Goal: Task Accomplishment & Management: Manage account settings

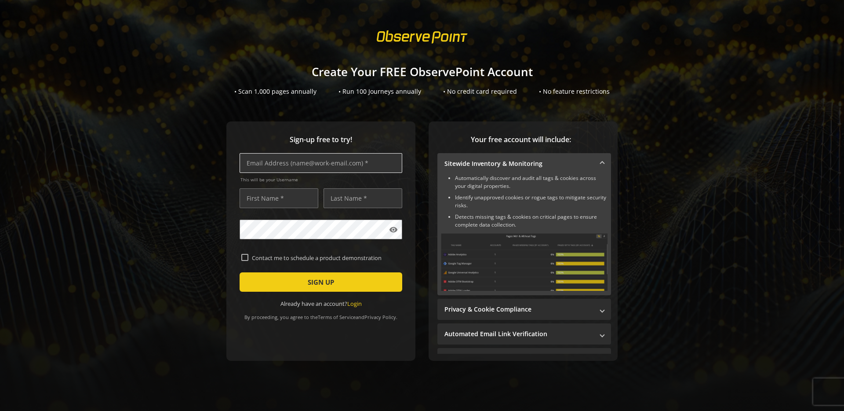
click at [273, 167] on input "text" at bounding box center [321, 163] width 163 height 20
type input "[EMAIL_ADDRESS][DOMAIN_NAME]"
type input "[DEMOGRAPHIC_DATA]"
type input "[PERSON_NAME]"
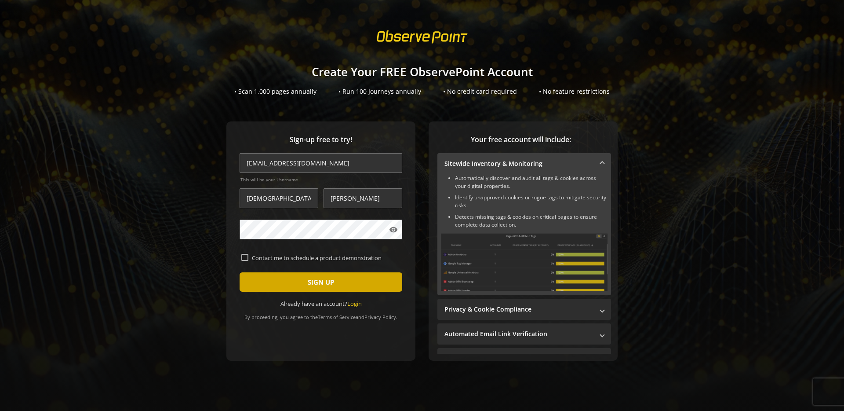
click at [269, 282] on span "submit" at bounding box center [321, 281] width 163 height 21
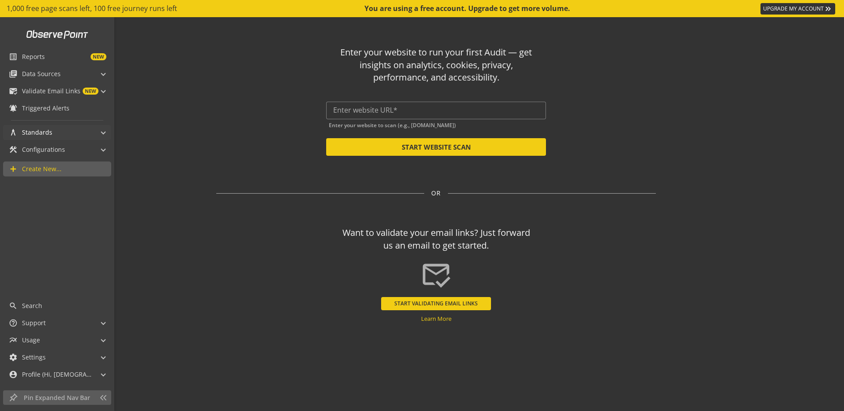
click at [44, 138] on div "architecture Standards" at bounding box center [31, 132] width 44 height 15
click at [58, 59] on span "NEW" at bounding box center [76, 56] width 62 height 7
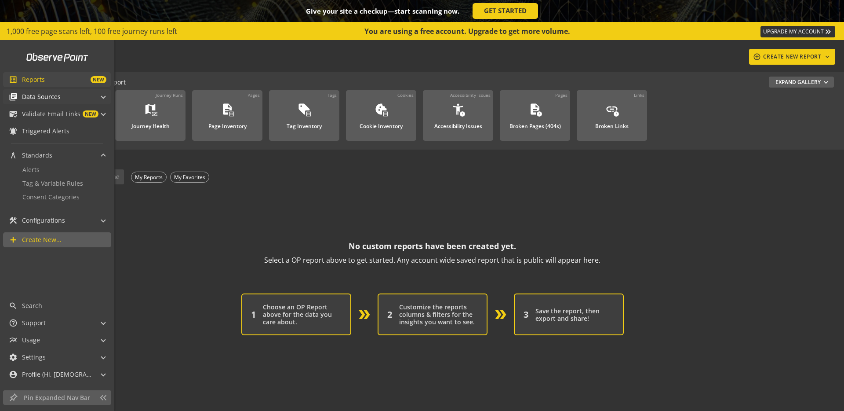
click at [33, 92] on span "Data Sources" at bounding box center [41, 96] width 39 height 9
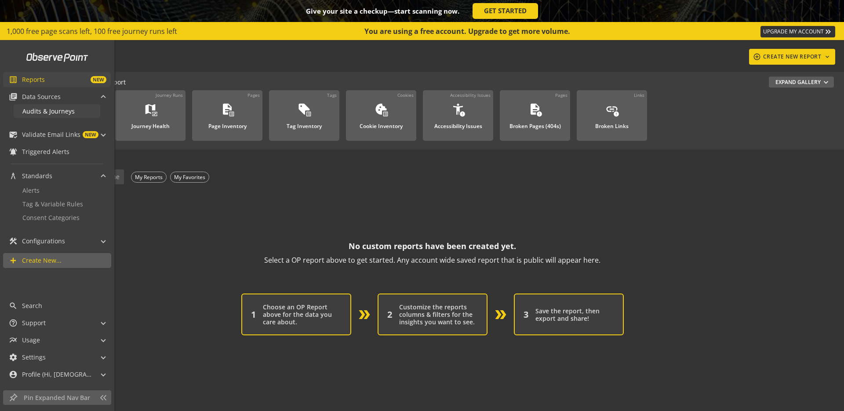
click at [44, 108] on span "Audits & Journeys" at bounding box center [48, 111] width 52 height 8
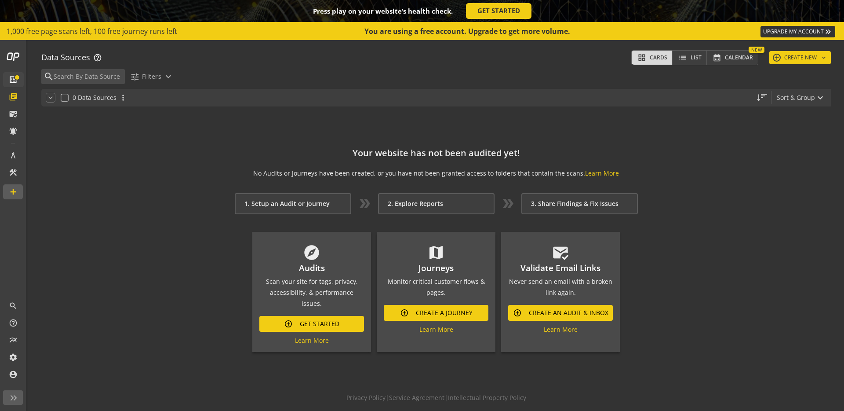
click at [781, 28] on link "UPGRADE MY ACCOUNT keyboard_double_arrow_right" at bounding box center [798, 31] width 75 height 11
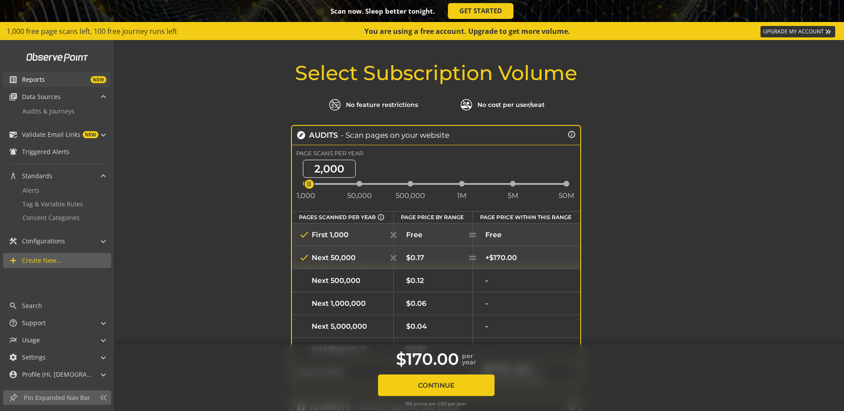
click at [21, 77] on span "list_alt" at bounding box center [15, 79] width 13 height 9
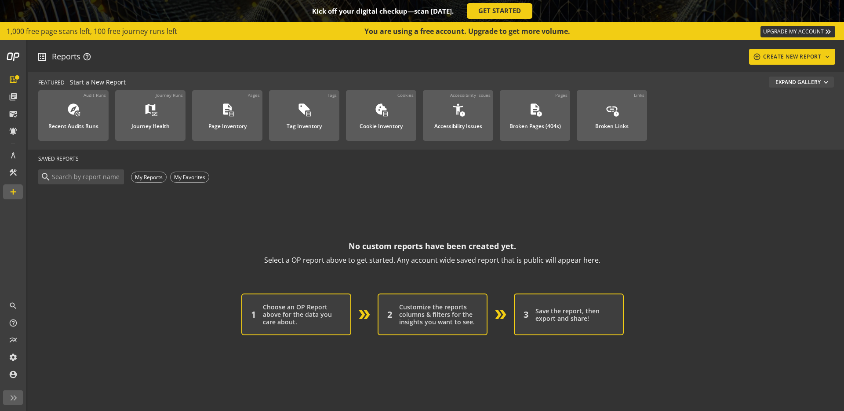
click at [814, 84] on button "Expand Gallery expand_more" at bounding box center [801, 81] width 65 height 11
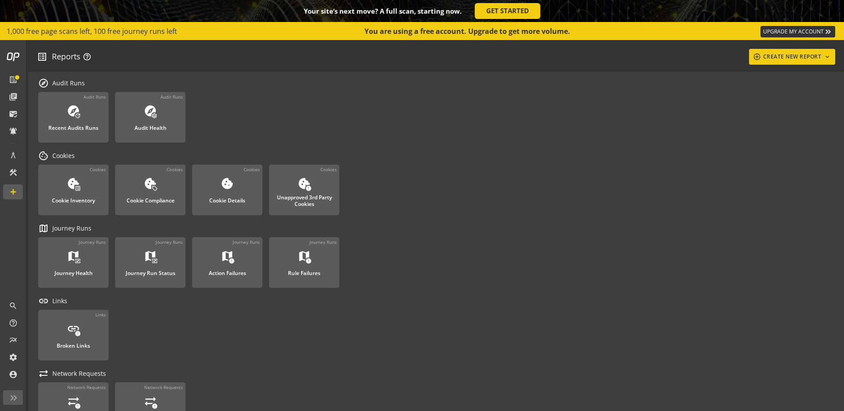
scroll to position [605, 0]
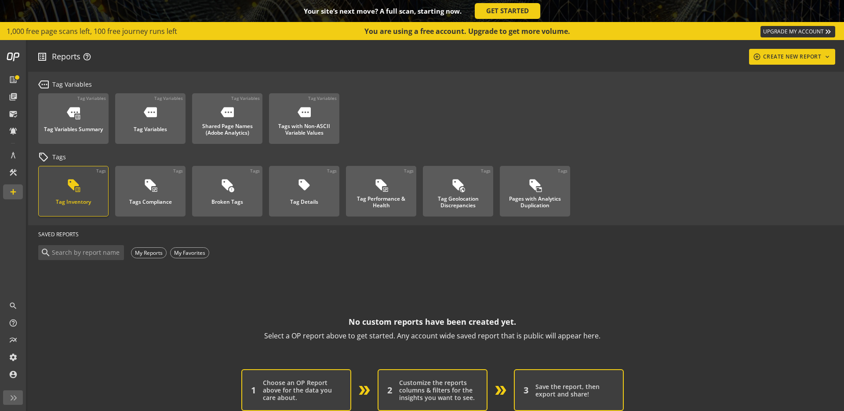
click at [62, 186] on div "sell list_alt Tag Inventory" at bounding box center [73, 192] width 44 height 29
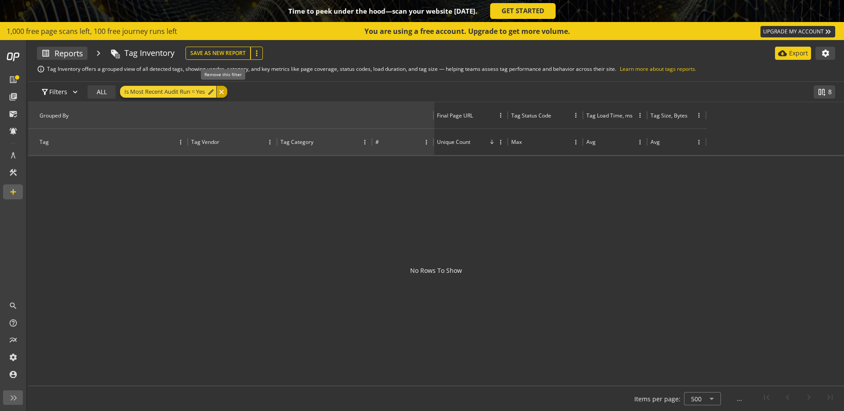
click at [222, 93] on div "close" at bounding box center [221, 92] width 11 height 12
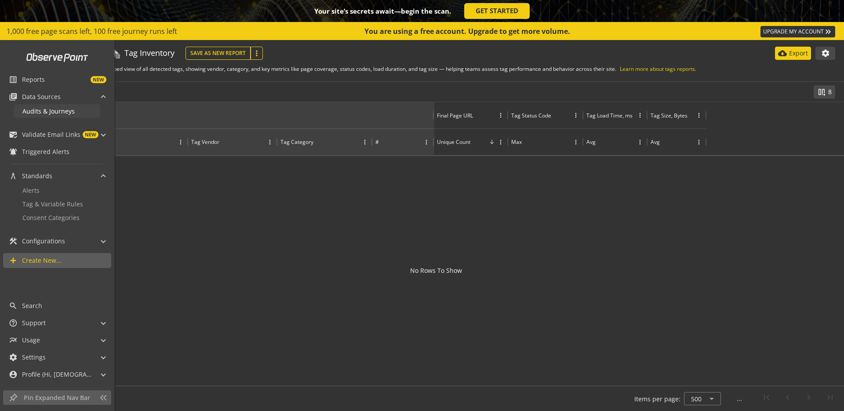
click at [17, 113] on link "Audits & Journeys" at bounding box center [57, 111] width 87 height 14
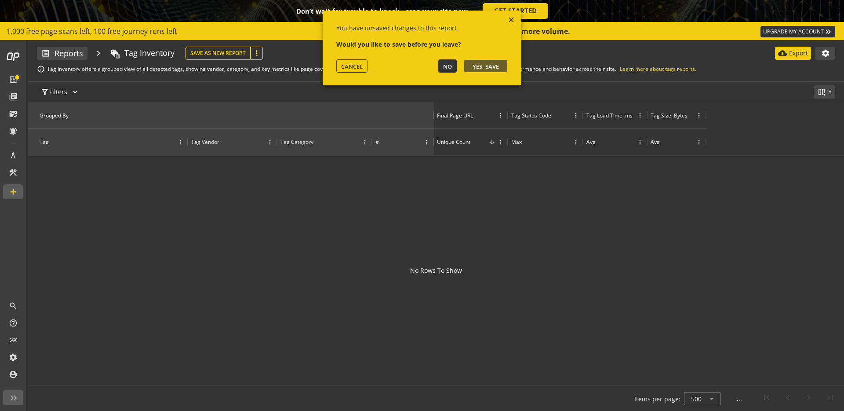
click at [440, 68] on button "NO" at bounding box center [447, 65] width 18 height 13
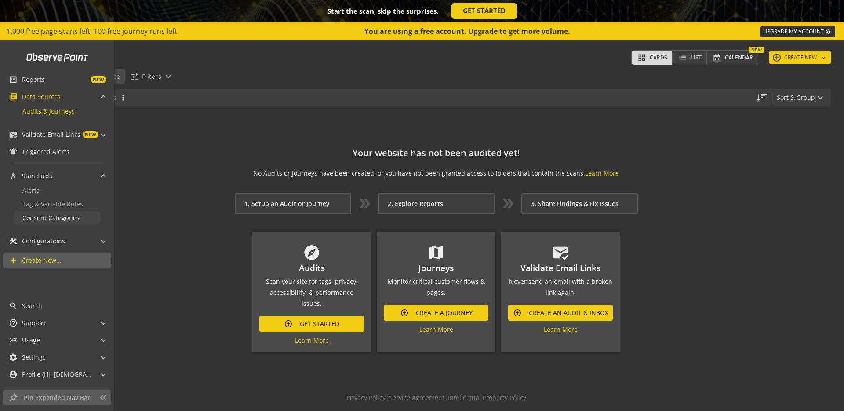
click at [36, 221] on span "Consent Categories" at bounding box center [50, 217] width 57 height 8
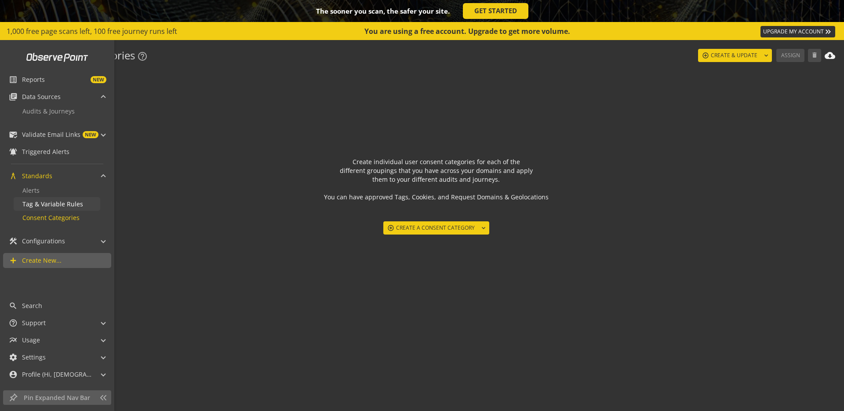
click at [43, 204] on span "Tag & Variable Rules" at bounding box center [52, 204] width 61 height 8
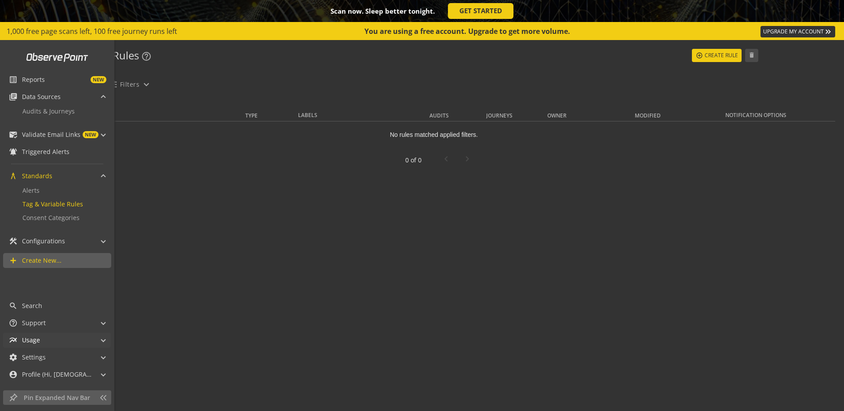
click at [98, 346] on span "multiline_chart Usage" at bounding box center [55, 339] width 93 height 15
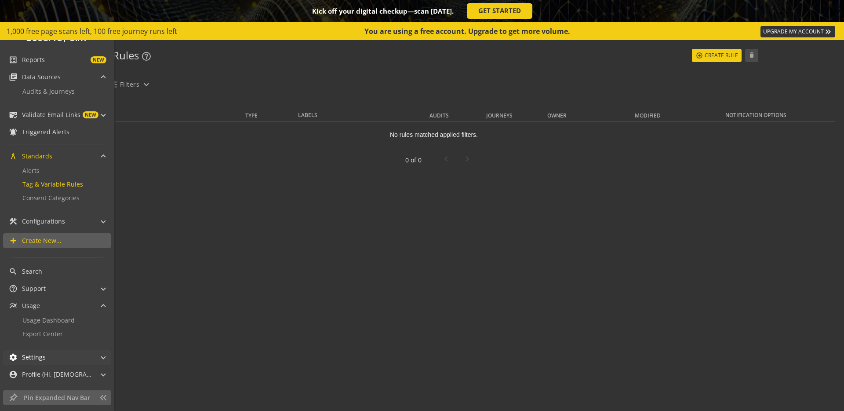
click at [41, 356] on span "Settings" at bounding box center [34, 357] width 24 height 9
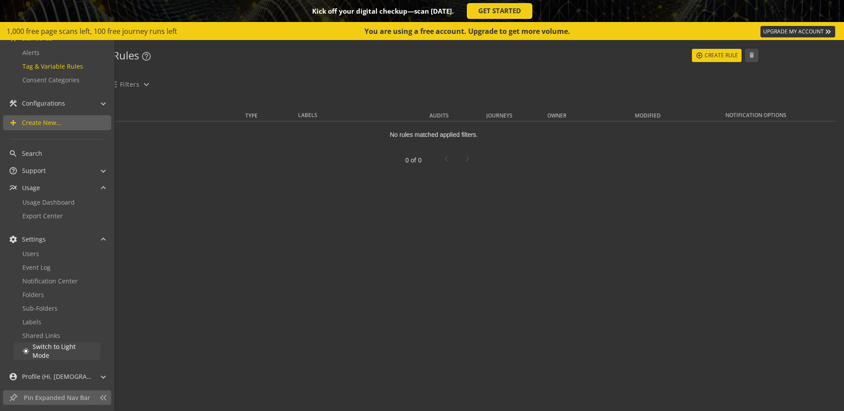
scroll to position [140, 0]
click at [48, 163] on mat-panel-title "help_outline Support" at bounding box center [52, 168] width 86 height 15
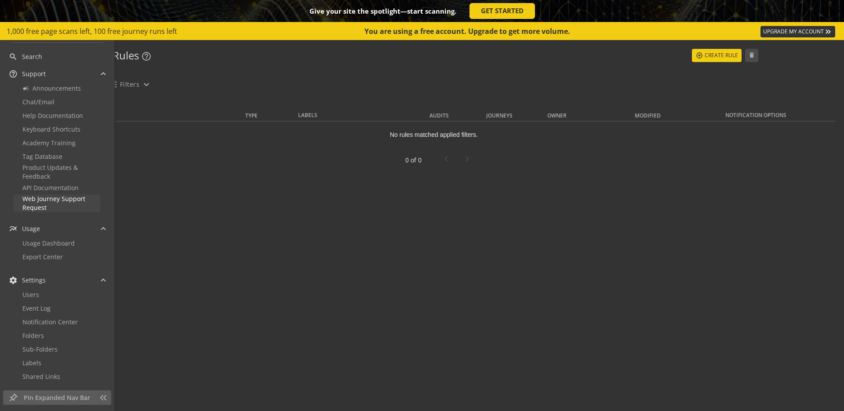
scroll to position [261, 0]
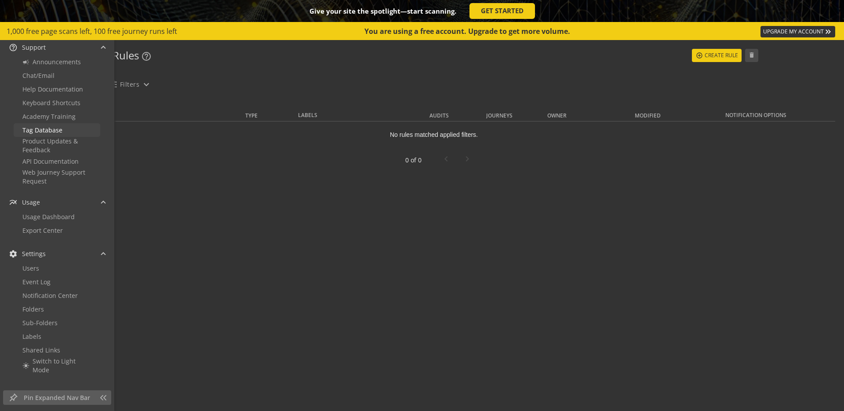
click at [49, 131] on span "Tag Database" at bounding box center [42, 130] width 40 height 8
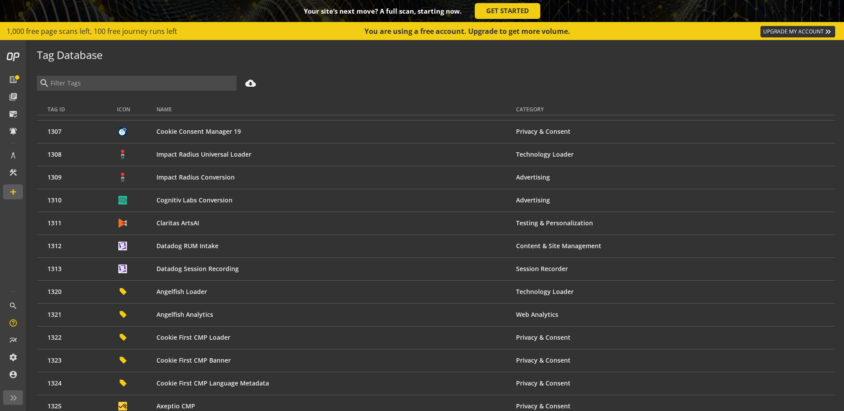
scroll to position [28944, 0]
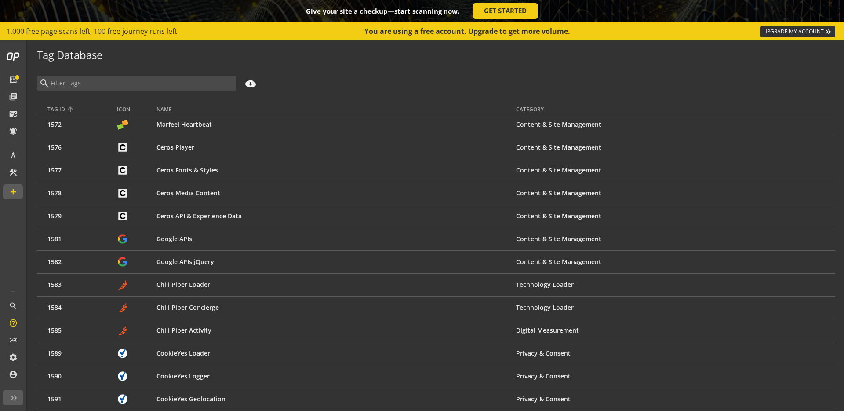
click at [109, 91] on th "Tag ID" at bounding box center [77, 103] width 80 height 25
click at [107, 84] on input at bounding box center [142, 83] width 185 height 10
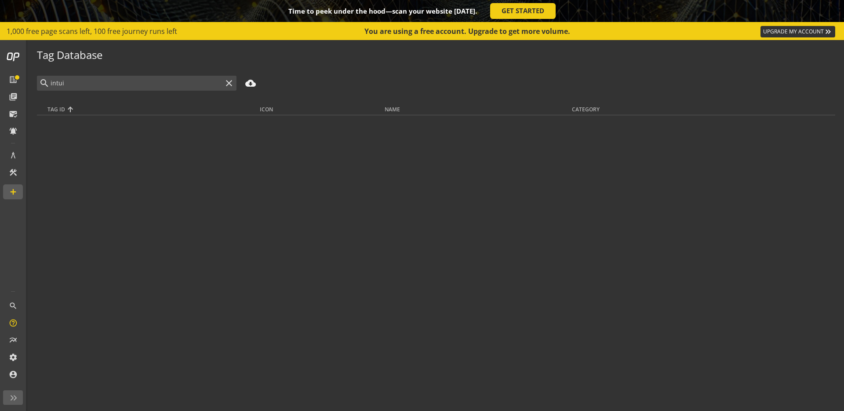
type input "intuit"
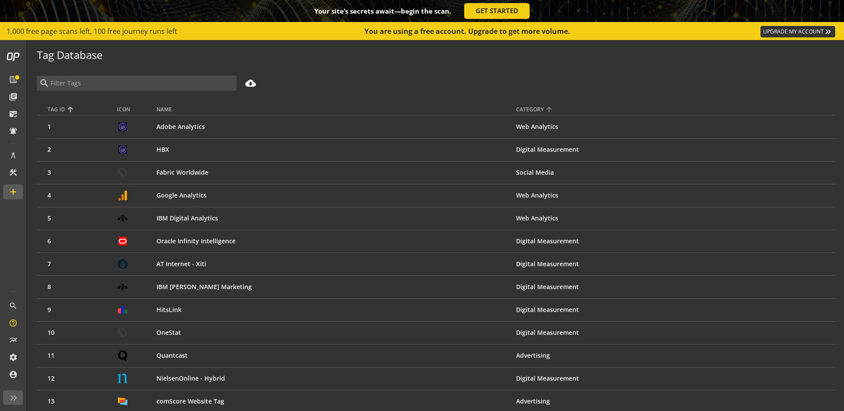
click at [532, 113] on div "Category" at bounding box center [530, 109] width 28 height 7
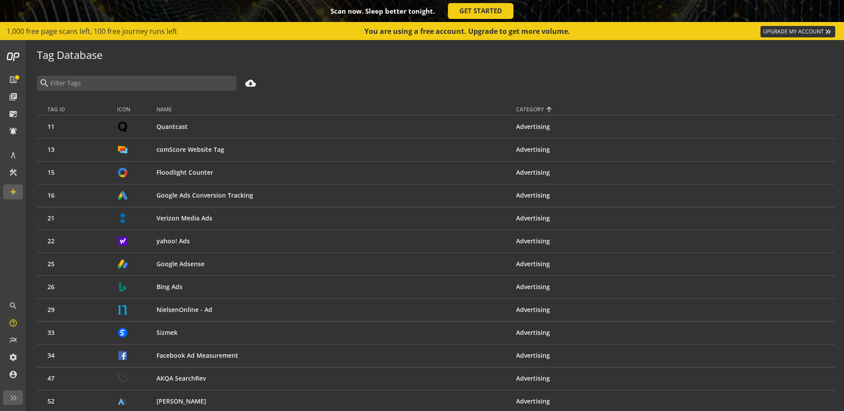
click at [385, 67] on ui-tag-database "Tag Database search cloud_download Tag ID Icon Name Category 11 Quantcast Adver…" at bounding box center [436, 225] width 816 height 371
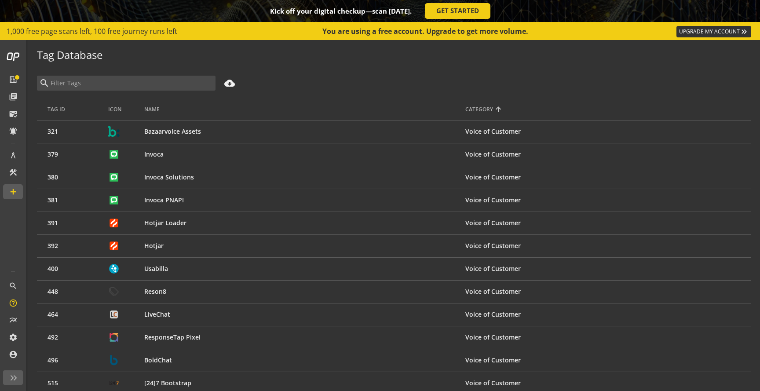
scroll to position [28964, 0]
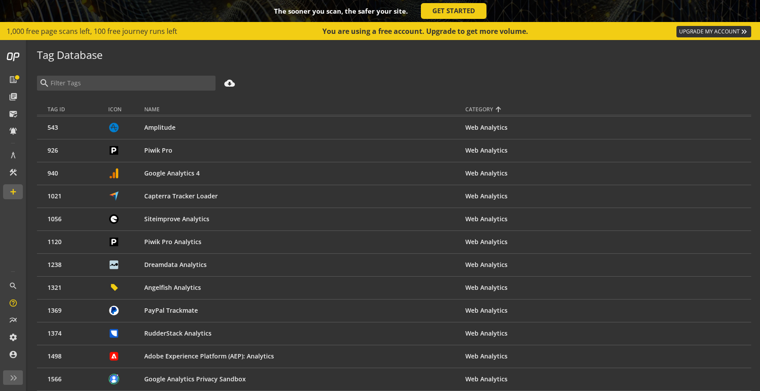
click at [224, 60] on div "Tag Database" at bounding box center [394, 51] width 714 height 22
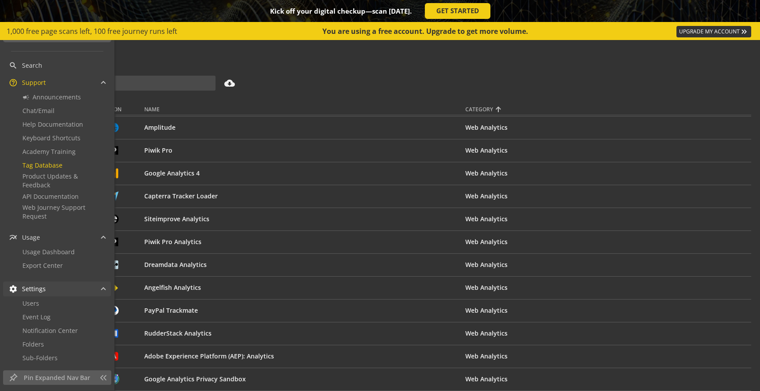
scroll to position [220, 0]
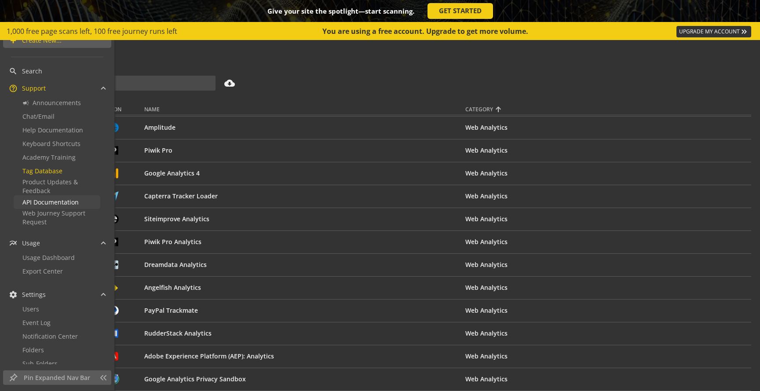
click at [41, 203] on span "API Documentation" at bounding box center [50, 202] width 56 height 8
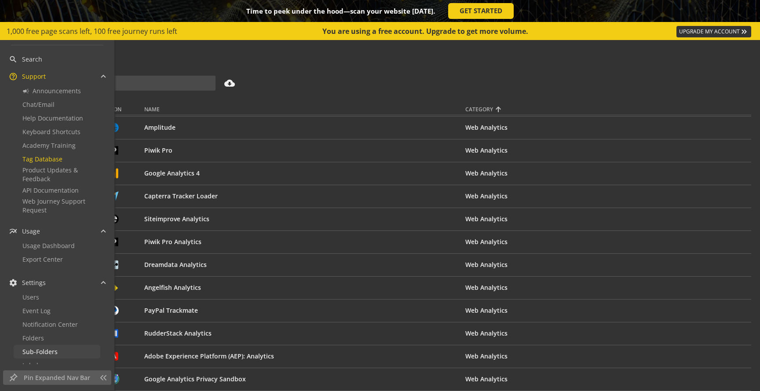
scroll to position [293, 0]
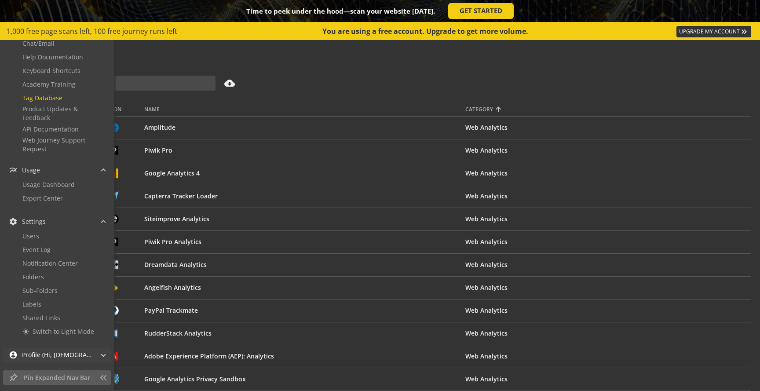
click at [91, 354] on span "account_circle Profile (Hi, [DEMOGRAPHIC_DATA]!)" at bounding box center [55, 354] width 93 height 15
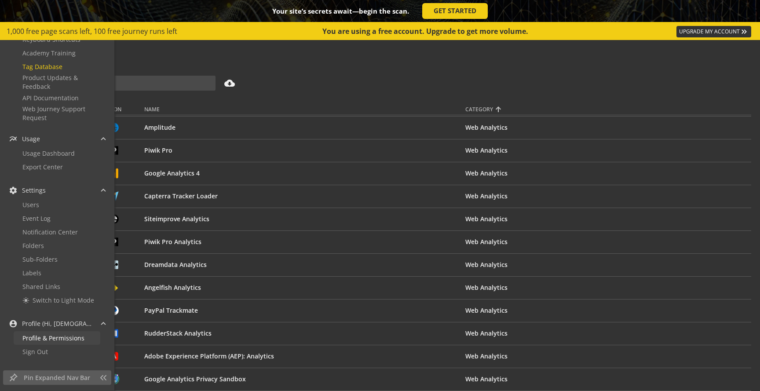
scroll to position [327, 0]
click at [71, 338] on span "Profile & Permissions" at bounding box center [53, 335] width 62 height 8
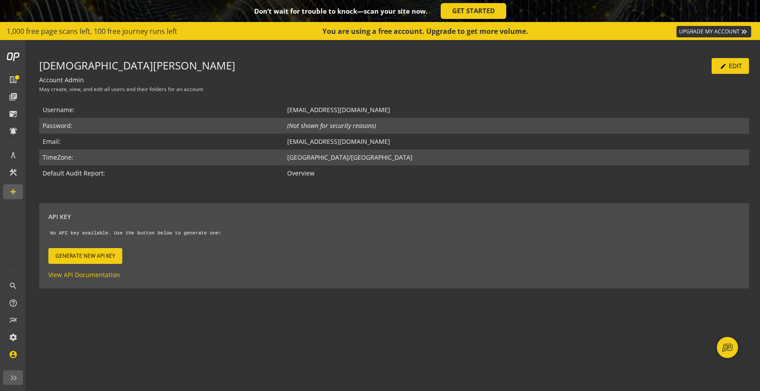
click at [111, 251] on span "Generate New API Key" at bounding box center [85, 256] width 60 height 16
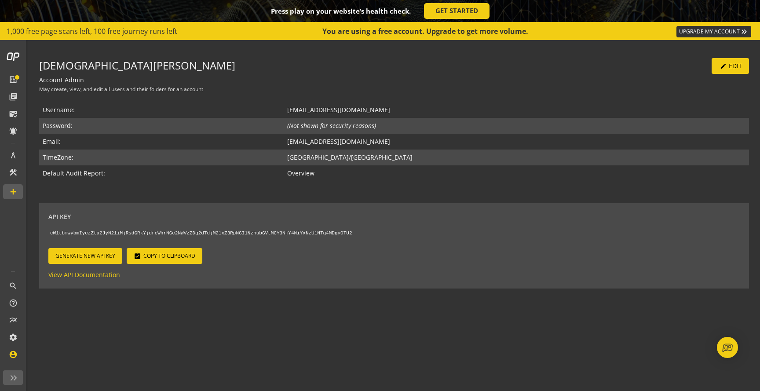
click at [173, 260] on span "Copy to Clipboard" at bounding box center [169, 256] width 52 height 16
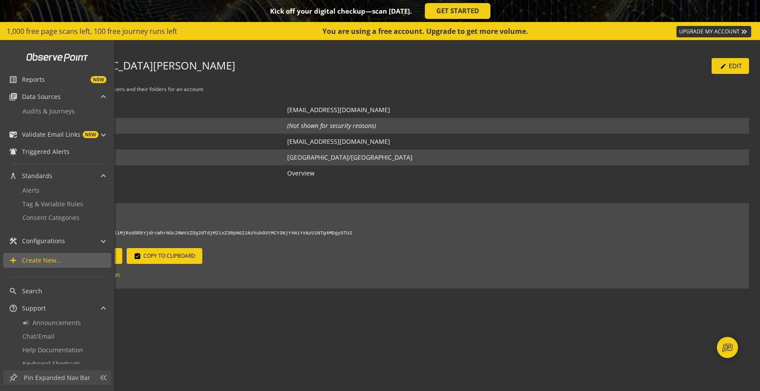
click at [38, 380] on span "Pin Expanded Nav Bar" at bounding box center [59, 377] width 71 height 9
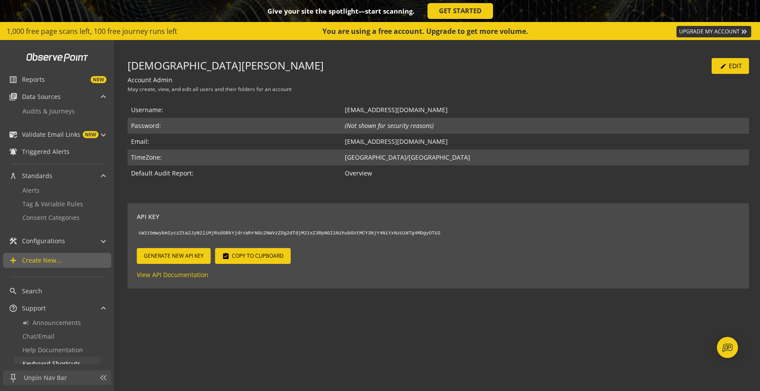
scroll to position [327, 0]
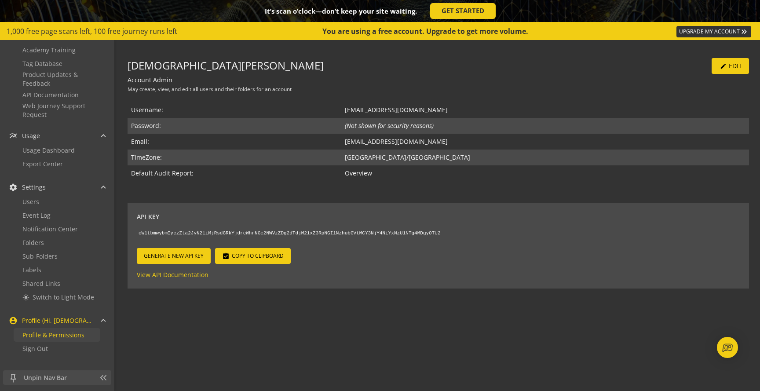
click at [55, 337] on span "Profile & Permissions" at bounding box center [53, 335] width 62 height 8
click at [47, 297] on span "Switch to Light Mode" at bounding box center [64, 297] width 62 height 8
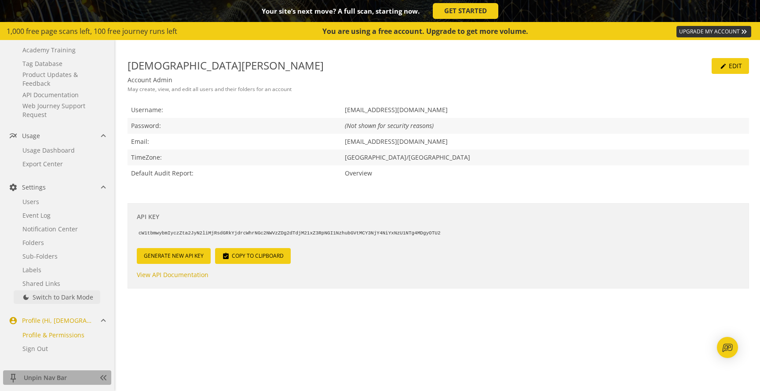
click at [47, 297] on span "Switch to Dark Mode" at bounding box center [63, 297] width 61 height 8
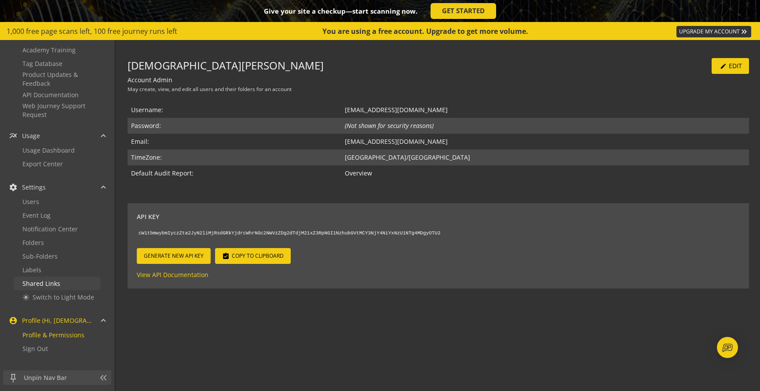
click at [44, 286] on span "Shared Links" at bounding box center [41, 283] width 38 height 8
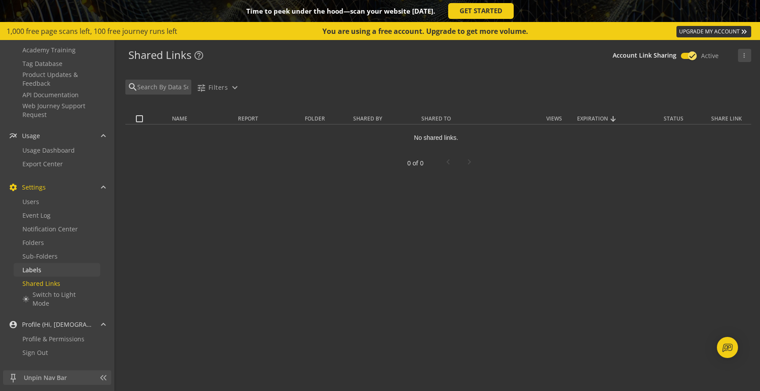
click at [40, 267] on span "Labels" at bounding box center [31, 270] width 19 height 8
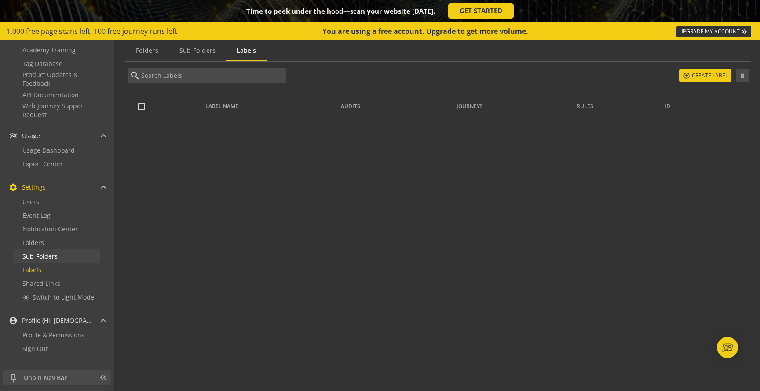
click at [43, 258] on span "Sub-Folders" at bounding box center [39, 256] width 35 height 8
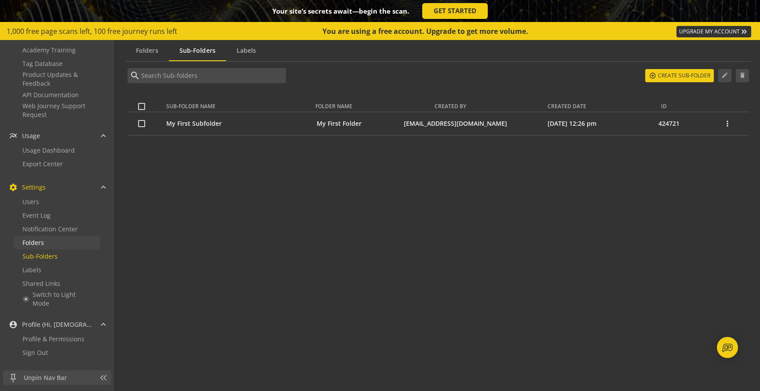
click at [41, 248] on link "Folders" at bounding box center [57, 243] width 87 height 14
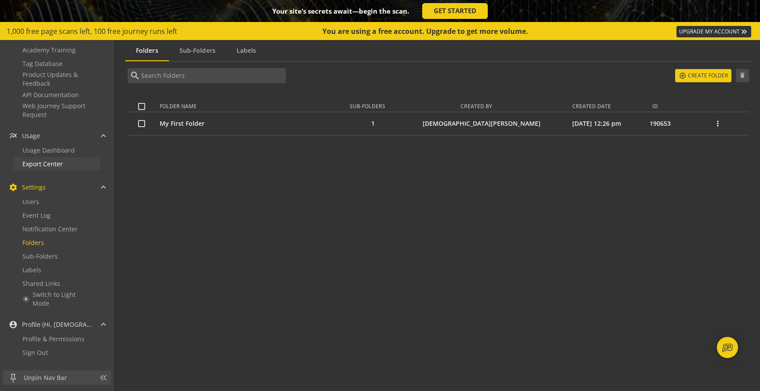
click at [43, 165] on span "Export Center" at bounding box center [42, 164] width 40 height 8
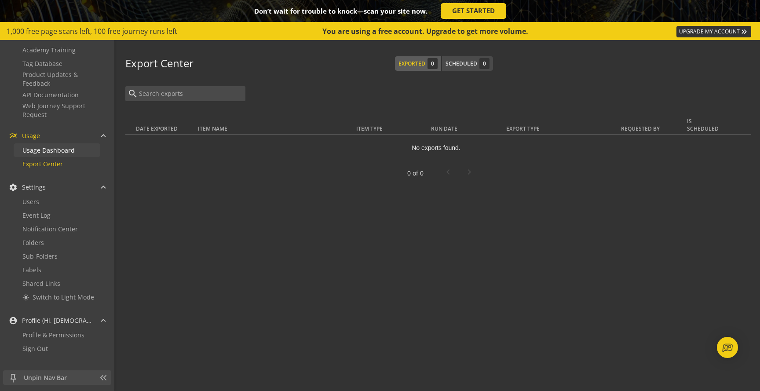
click at [54, 146] on span "Usage Dashboard" at bounding box center [48, 150] width 52 height 9
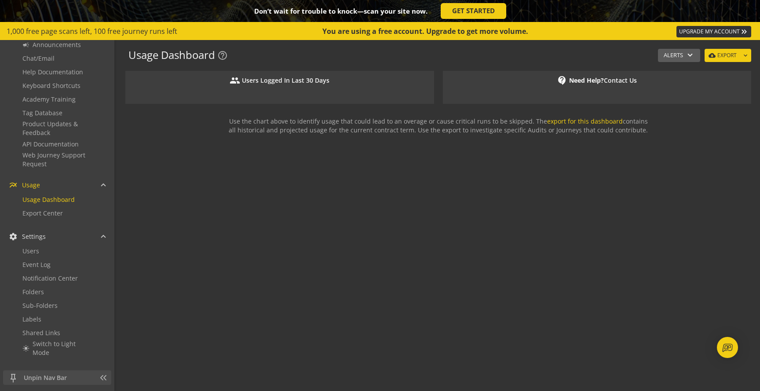
scroll to position [230, 0]
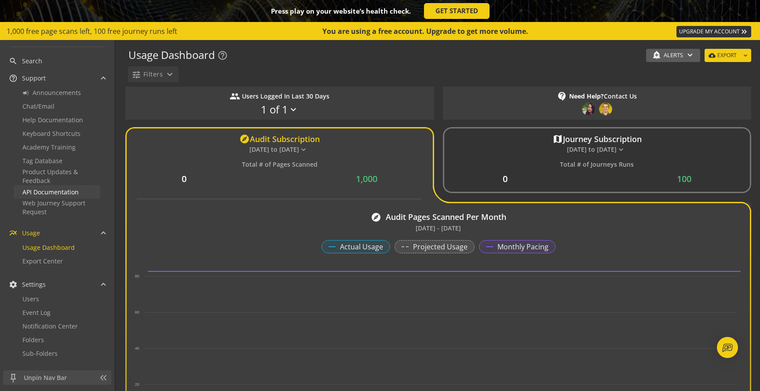
click at [53, 195] on span "API Documentation" at bounding box center [50, 192] width 56 height 8
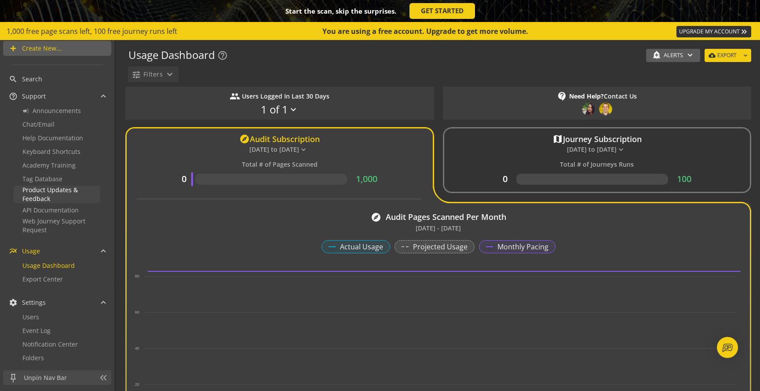
click at [55, 196] on span "Product Updates & Feedback" at bounding box center [57, 195] width 71 height 18
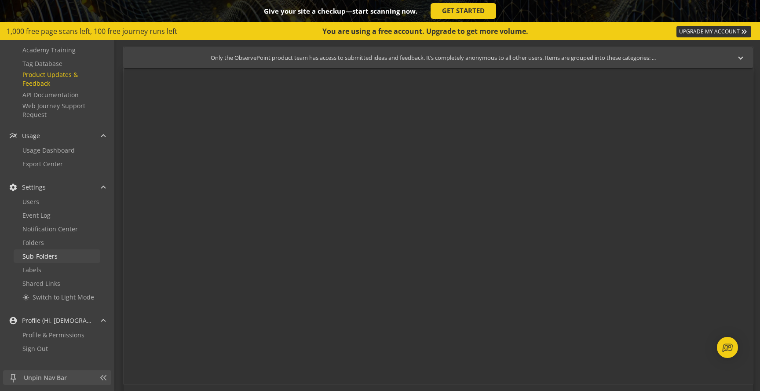
scroll to position [174, 0]
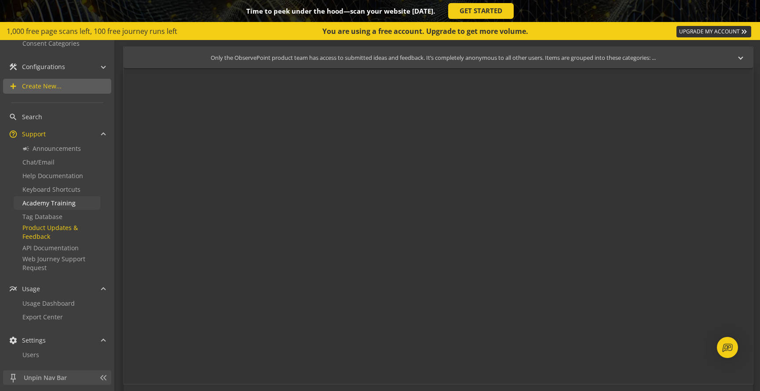
click at [51, 205] on span "Academy Training" at bounding box center [48, 203] width 53 height 8
click at [57, 190] on span "Keyboard Shortcuts" at bounding box center [51, 189] width 58 height 8
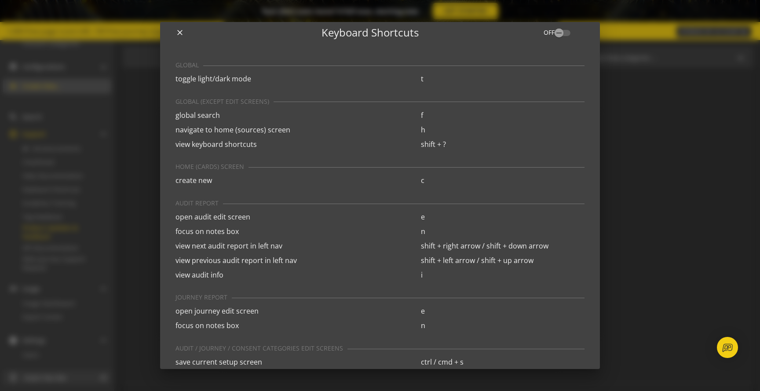
scroll to position [0, 0]
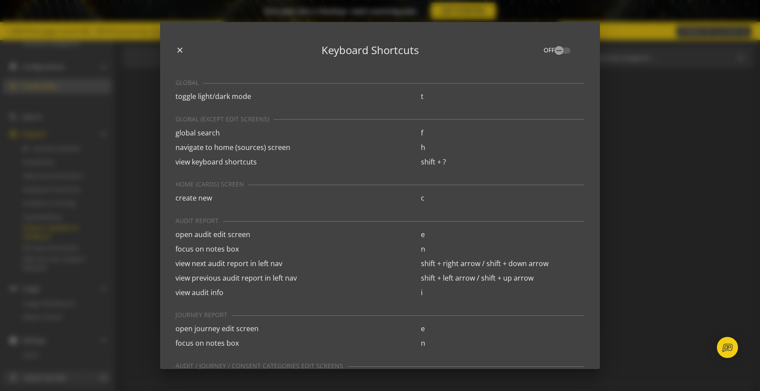
click at [638, 108] on div at bounding box center [380, 195] width 760 height 391
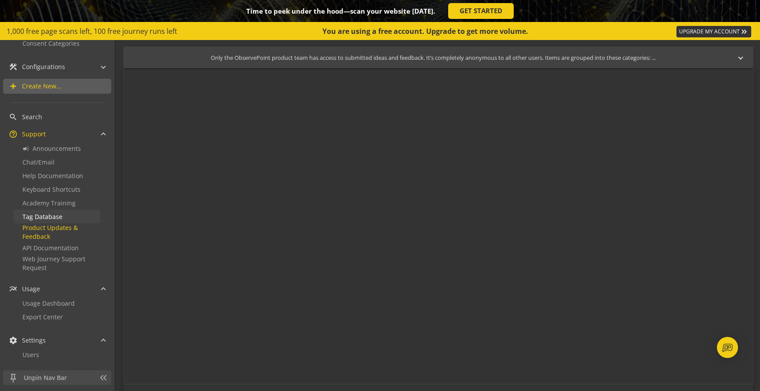
click at [41, 216] on span "Tag Database" at bounding box center [42, 216] width 40 height 8
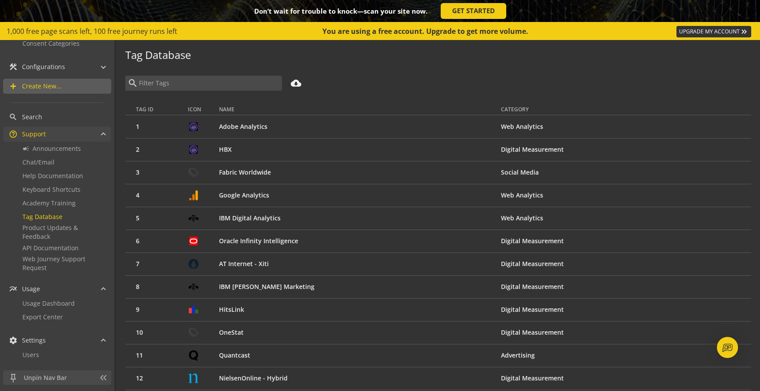
scroll to position [119, 0]
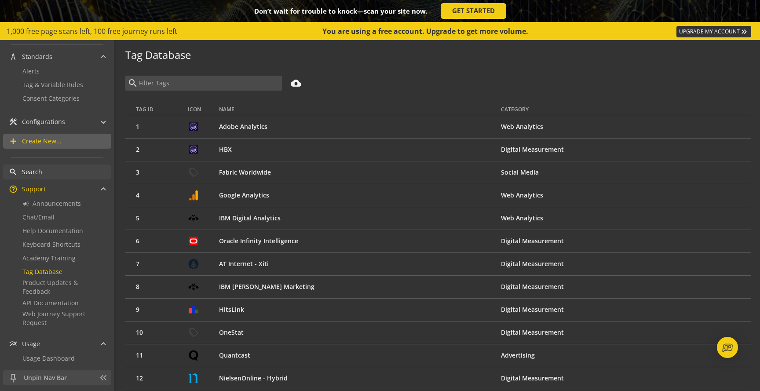
click at [17, 170] on mat-icon "search" at bounding box center [13, 172] width 9 height 9
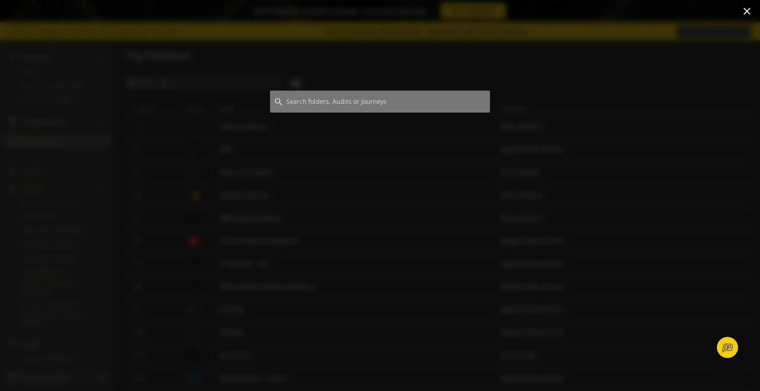
click at [244, 176] on div at bounding box center [380, 208] width 760 height 366
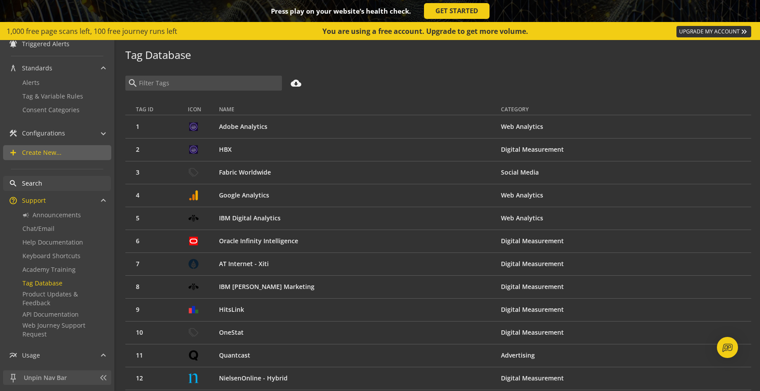
scroll to position [94, 0]
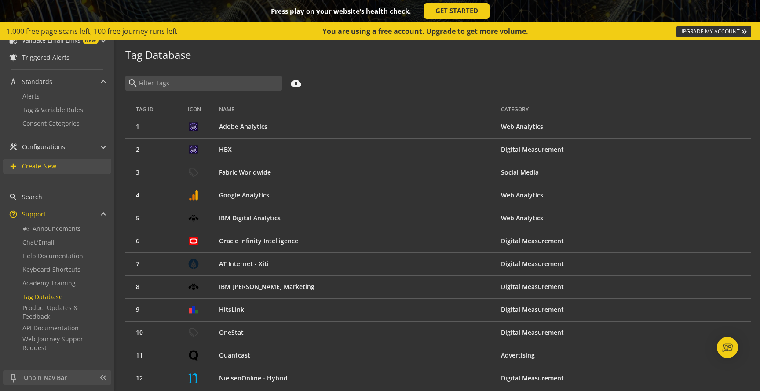
click at [61, 165] on span "Create New..." at bounding box center [66, 166] width 89 height 9
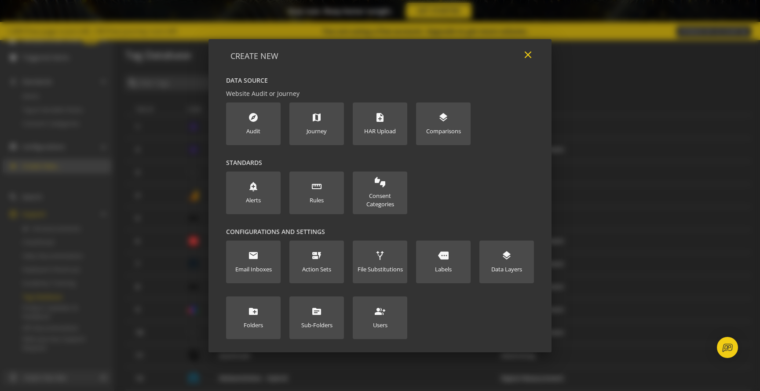
click at [526, 56] on mat-icon "close" at bounding box center [528, 55] width 12 height 12
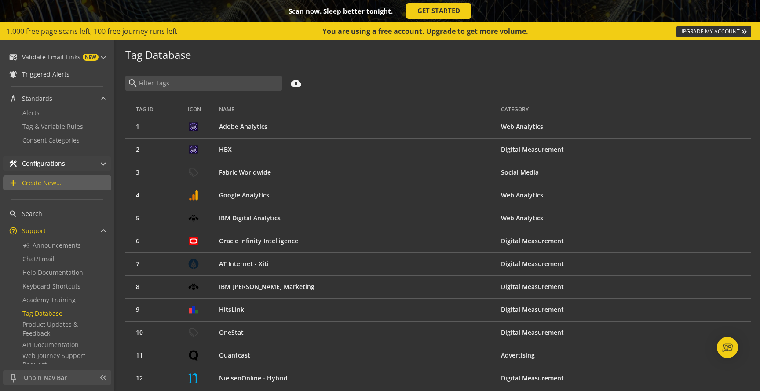
scroll to position [60, 0]
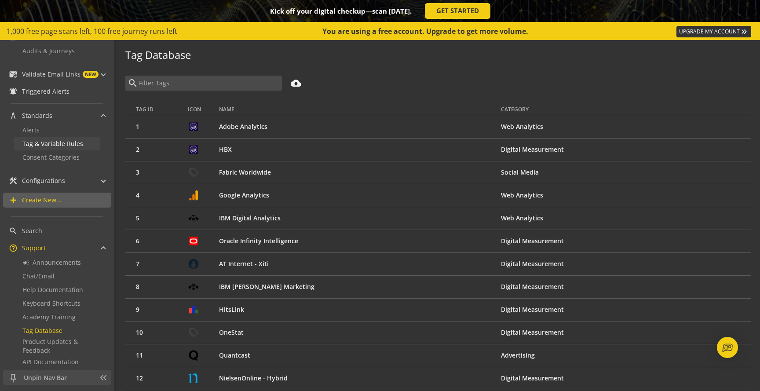
click at [55, 146] on span "Tag & Variable Rules" at bounding box center [52, 143] width 61 height 8
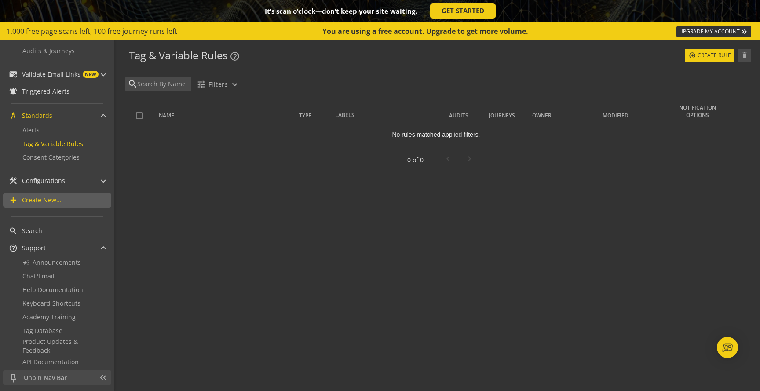
click at [548, 82] on div "search tune Filters expand_more" at bounding box center [437, 86] width 628 height 20
click at [64, 127] on link "Alerts" at bounding box center [57, 130] width 87 height 14
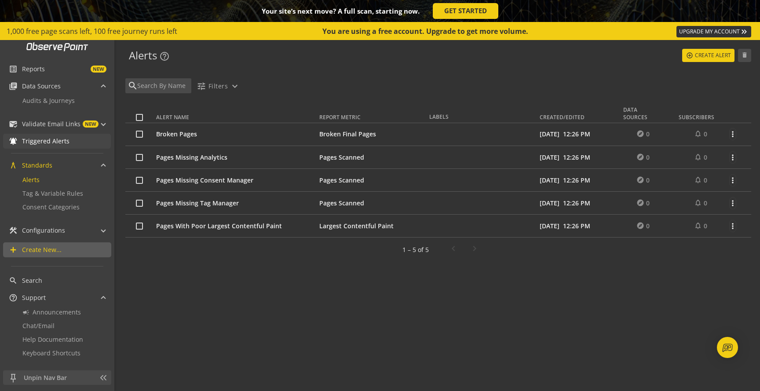
scroll to position [33, 0]
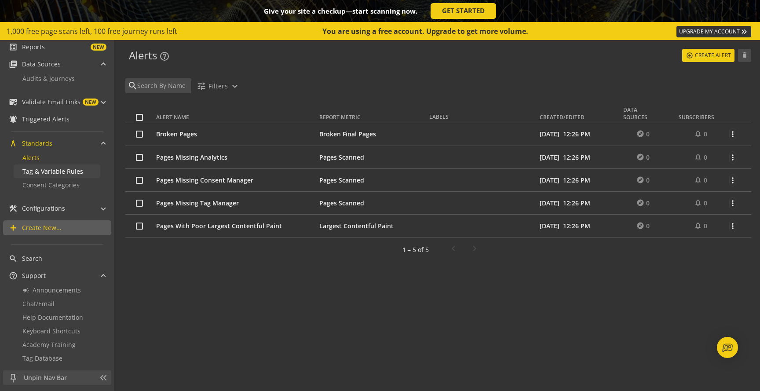
click at [50, 174] on span "Tag & Variable Rules" at bounding box center [52, 171] width 61 height 8
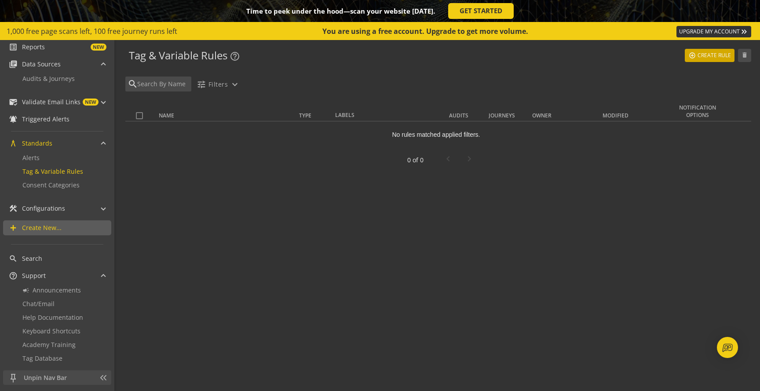
click at [706, 59] on span "Create Rule" at bounding box center [713, 55] width 33 height 16
click at [39, 163] on link "Alerts" at bounding box center [57, 158] width 87 height 14
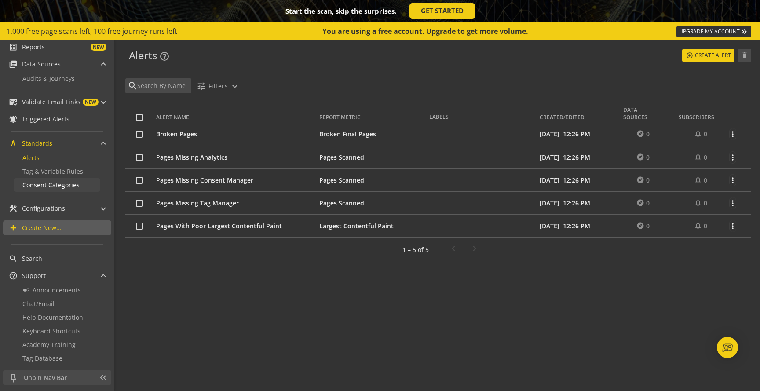
click at [37, 184] on span "Consent Categories" at bounding box center [50, 185] width 57 height 8
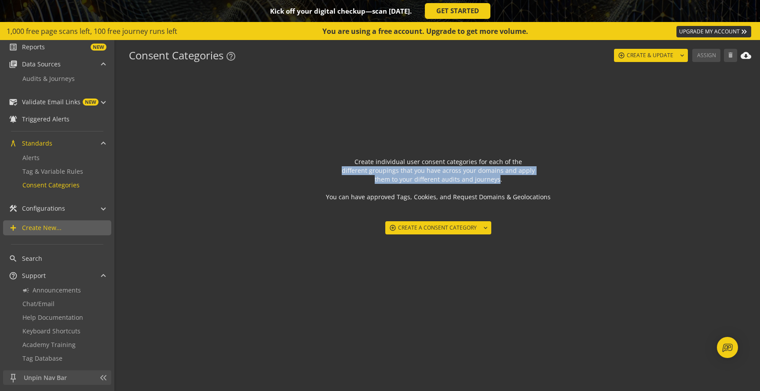
drag, startPoint x: 344, startPoint y: 170, endPoint x: 498, endPoint y: 183, distance: 154.9
click at [498, 183] on div "Create individual user consent categories for each of the different groupings t…" at bounding box center [438, 195] width 626 height 77
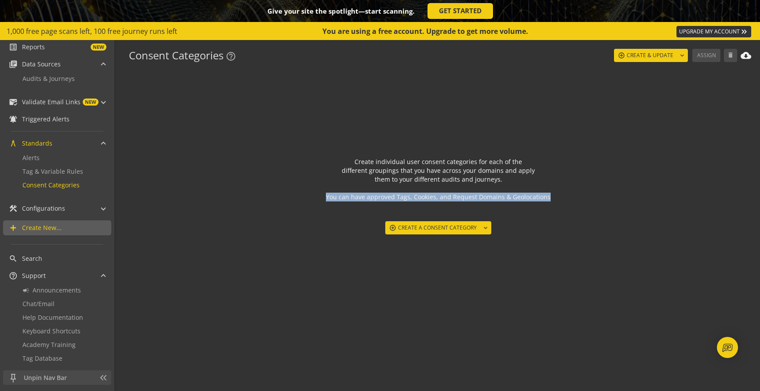
drag, startPoint x: 326, startPoint y: 197, endPoint x: 506, endPoint y: 201, distance: 180.3
click at [506, 201] on div "Create individual user consent categories for each of the different groupings t…" at bounding box center [438, 195] width 626 height 77
click at [436, 201] on div "Create individual user consent categories for each of the different groupings t…" at bounding box center [438, 195] width 626 height 77
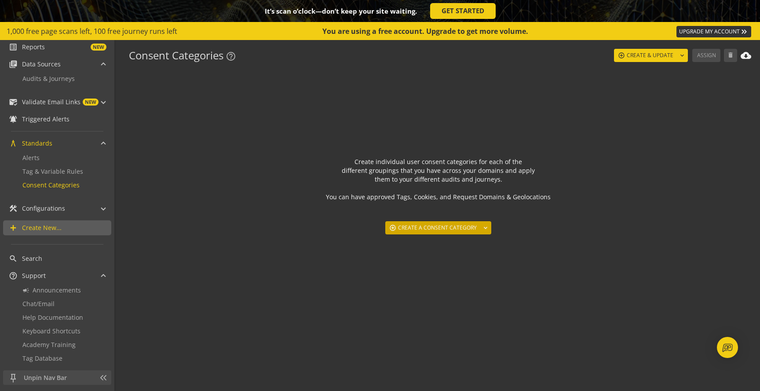
click at [442, 223] on span "Create a consent category" at bounding box center [437, 228] width 79 height 16
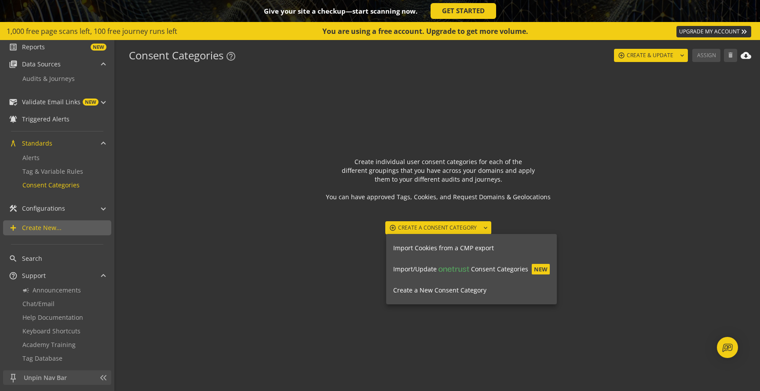
click at [460, 291] on span "Create a New Consent Category" at bounding box center [439, 290] width 93 height 8
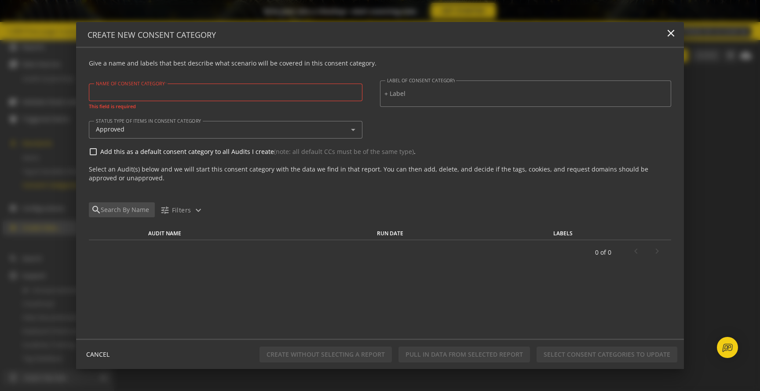
click at [183, 87] on div at bounding box center [226, 93] width 260 height 18
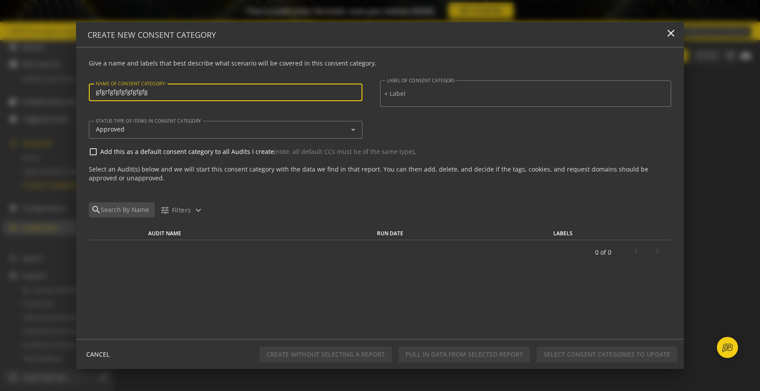
type input "gfgrfgfgfgfgfgfgfg|"
click at [387, 138] on div "STATUS TYPE OF ITEMS IN CONSENT CATEGORY Approved" at bounding box center [380, 134] width 583 height 26
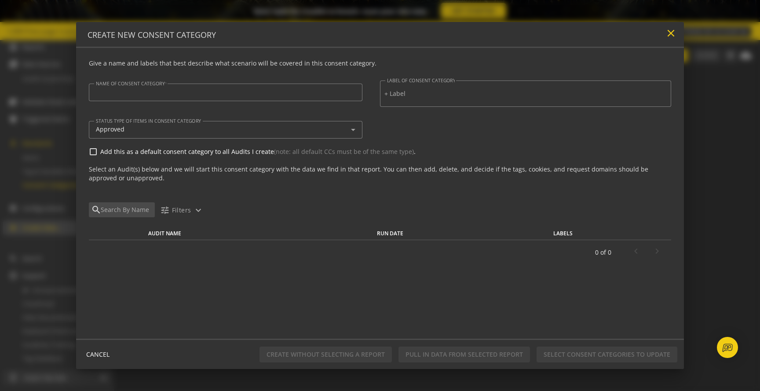
click at [672, 32] on mat-icon "close" at bounding box center [671, 33] width 12 height 12
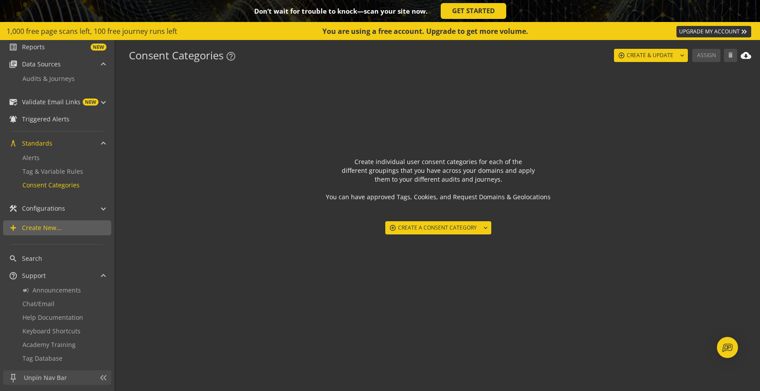
click at [311, 106] on cc-zero-state "Create individual user consent categories for each of the different groupings t…" at bounding box center [438, 151] width 626 height 165
click at [234, 56] on mat-icon "help_outline" at bounding box center [231, 56] width 11 height 11
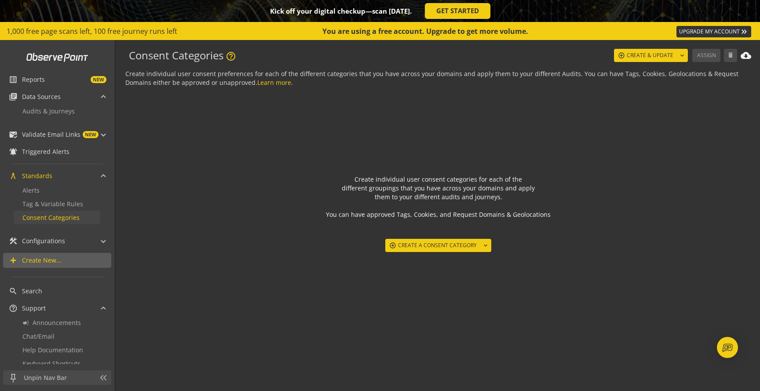
click at [47, 221] on span "Consent Categories" at bounding box center [50, 217] width 57 height 8
click at [35, 85] on link "list_alt Reports NEW" at bounding box center [57, 79] width 108 height 15
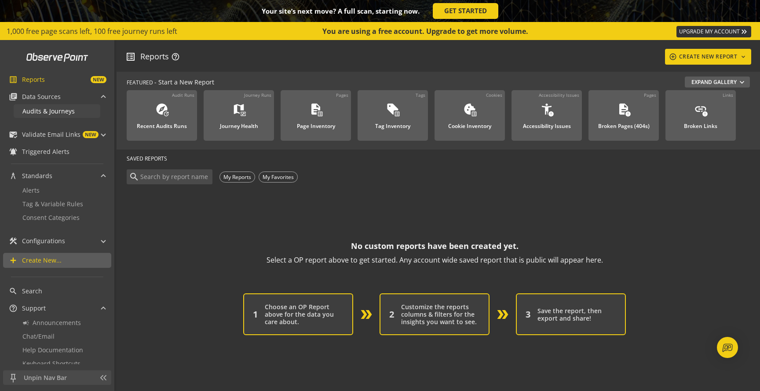
click at [53, 111] on span "Audits & Journeys" at bounding box center [48, 111] width 52 height 8
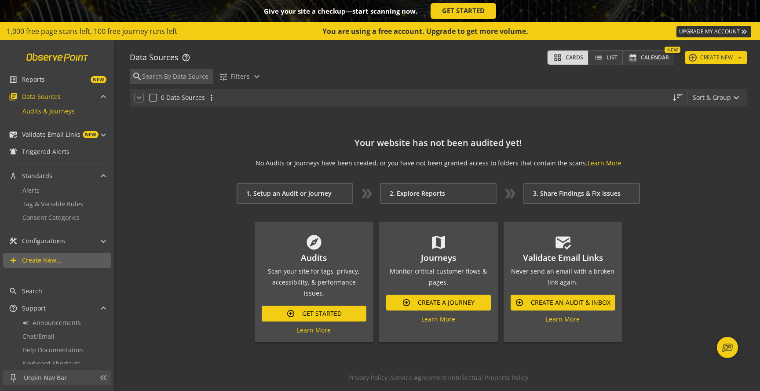
click at [43, 60] on link at bounding box center [57, 57] width 73 height 17
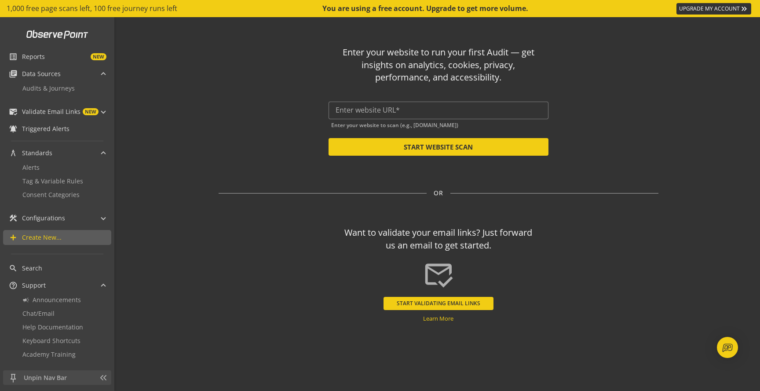
click at [416, 123] on mat-hint "Enter your website to scan (e.g., [DOMAIN_NAME])" at bounding box center [394, 124] width 127 height 8
click at [404, 115] on div at bounding box center [438, 111] width 206 height 18
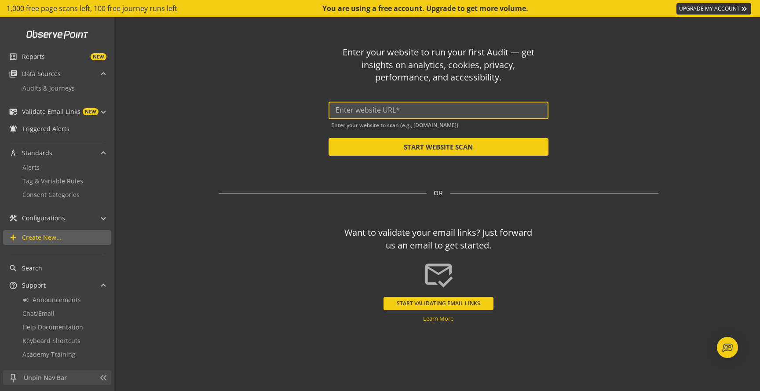
paste input "[URL][DOMAIN_NAME]"
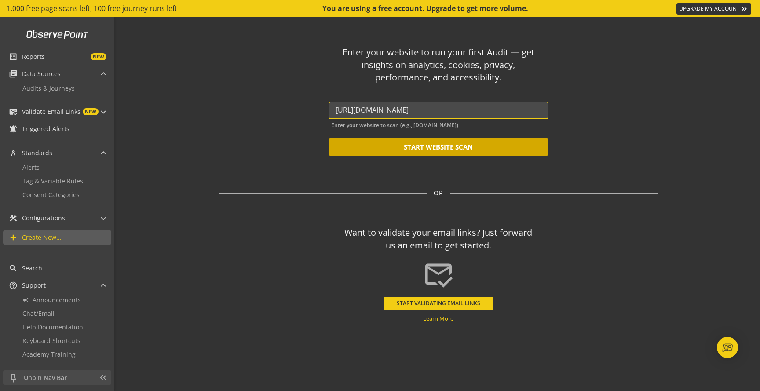
type input "[URL][DOMAIN_NAME]"
click at [395, 143] on button "START WEBSITE SCAN" at bounding box center [438, 147] width 220 height 18
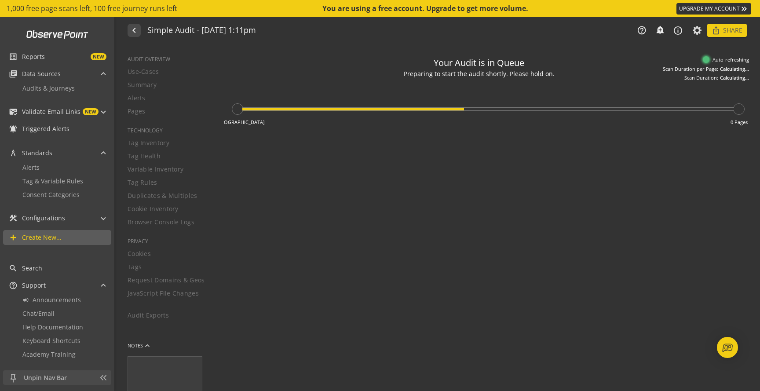
type textarea "Notes can include: -a description of what this audit is validating -changes in …"
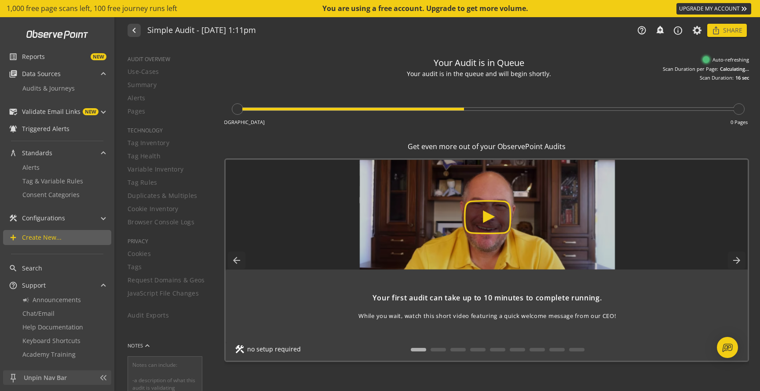
click at [485, 225] on img at bounding box center [487, 215] width 649 height 110
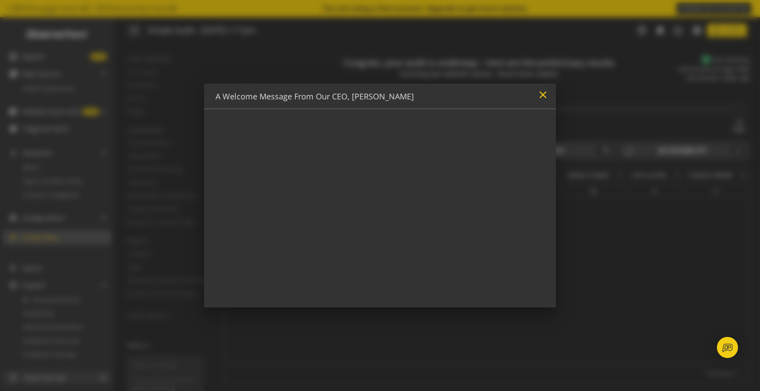
click at [547, 92] on mat-icon "close" at bounding box center [543, 95] width 12 height 12
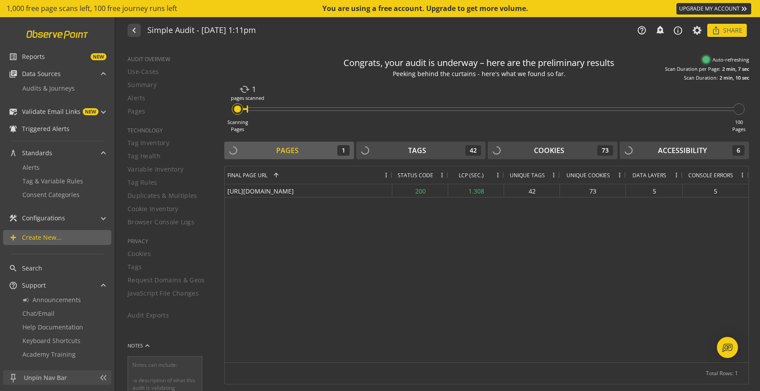
click at [62, 39] on link at bounding box center [57, 34] width 73 height 17
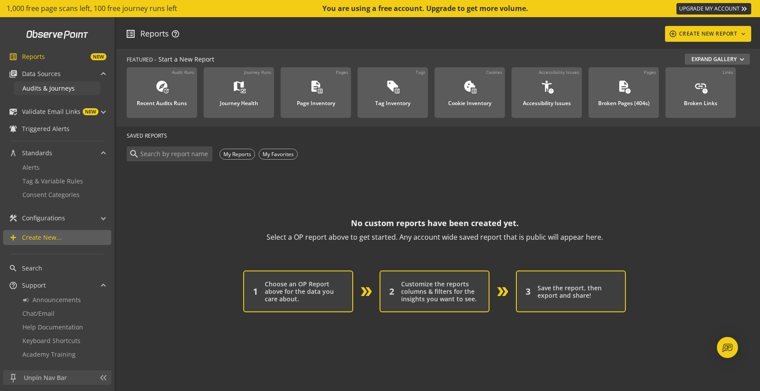
click at [42, 89] on span "Audits & Journeys" at bounding box center [48, 88] width 52 height 8
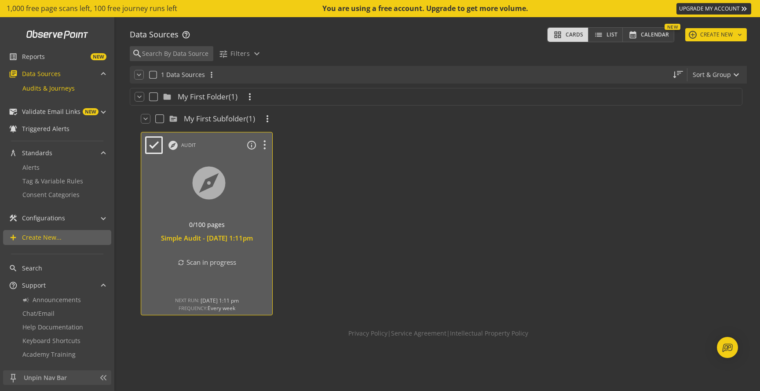
click at [191, 193] on div at bounding box center [207, 194] width 138 height 74
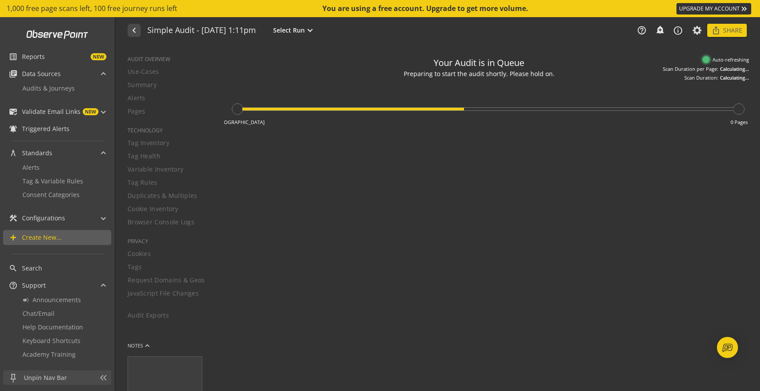
type textarea "Notes can include: -a description of what this audit is validating -changes in …"
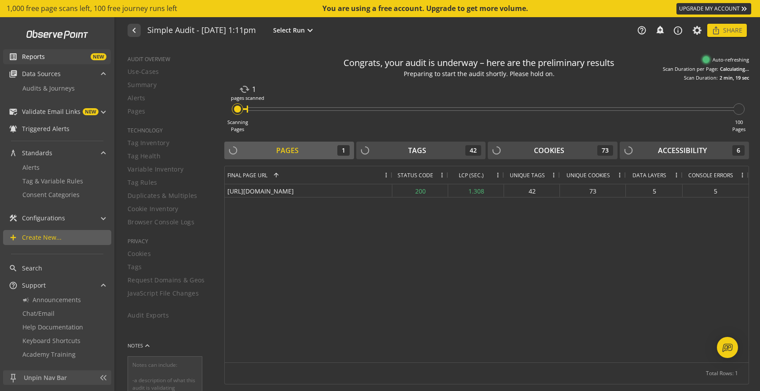
click at [40, 56] on span "Reports" at bounding box center [33, 56] width 23 height 9
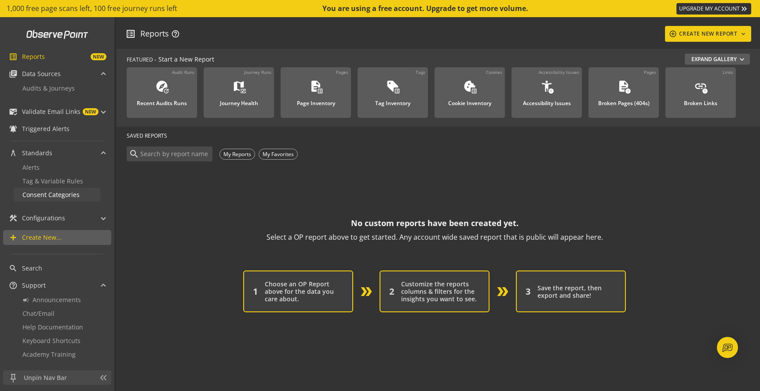
click at [47, 196] on span "Consent Categories" at bounding box center [50, 194] width 57 height 8
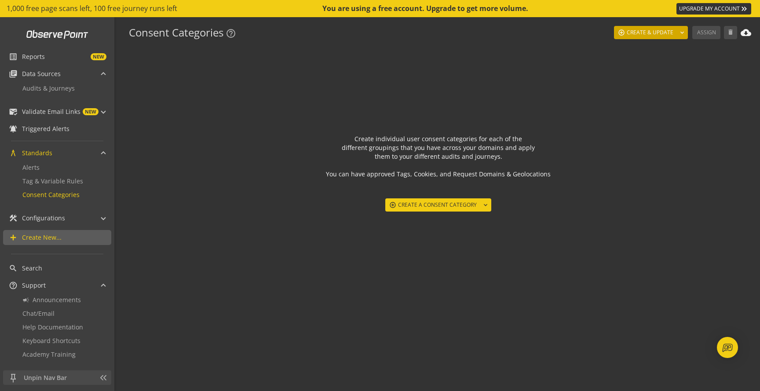
click at [643, 31] on span "CREATE & UPDATE" at bounding box center [649, 33] width 47 height 16
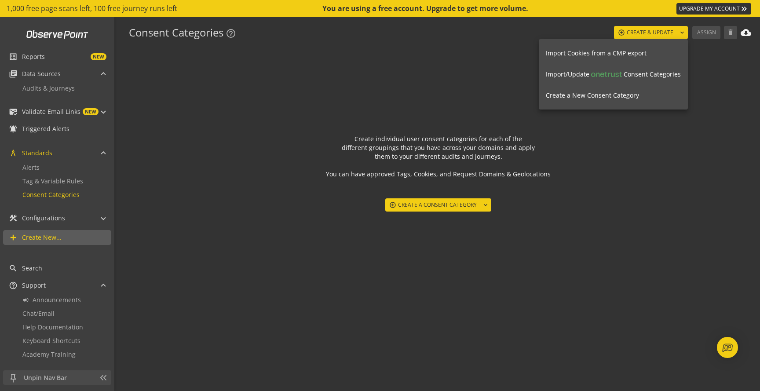
click at [445, 201] on div at bounding box center [380, 195] width 760 height 391
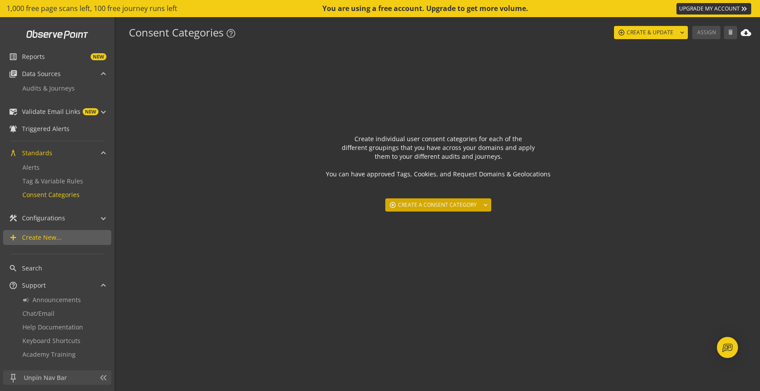
click at [440, 205] on span "Create a consent category" at bounding box center [437, 205] width 79 height 16
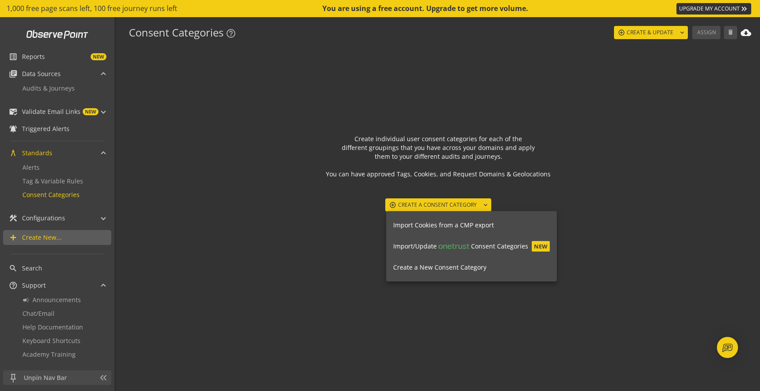
click at [431, 273] on button "Create a New Consent Category" at bounding box center [471, 267] width 171 height 21
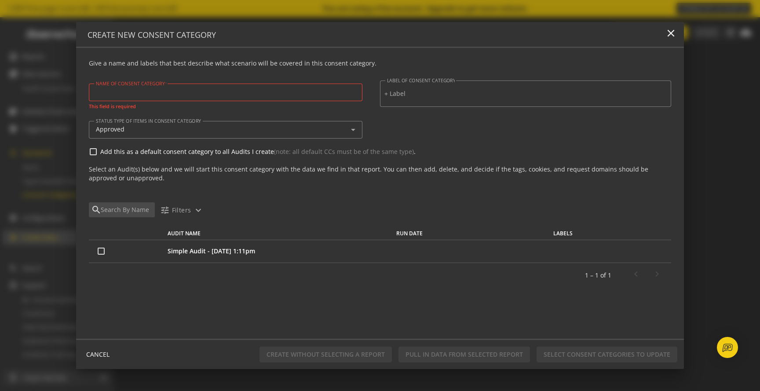
drag, startPoint x: 210, startPoint y: 98, endPoint x: 206, endPoint y: 92, distance: 6.9
click at [209, 96] on div at bounding box center [226, 93] width 260 height 18
click at [204, 91] on input "NAME OF CONSENT CATEGORY" at bounding box center [226, 91] width 260 height 7
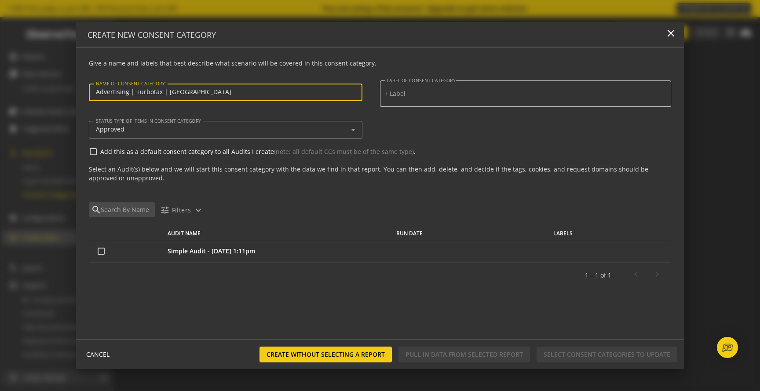
type input "Advertising | Turbotax | [GEOGRAPHIC_DATA]"
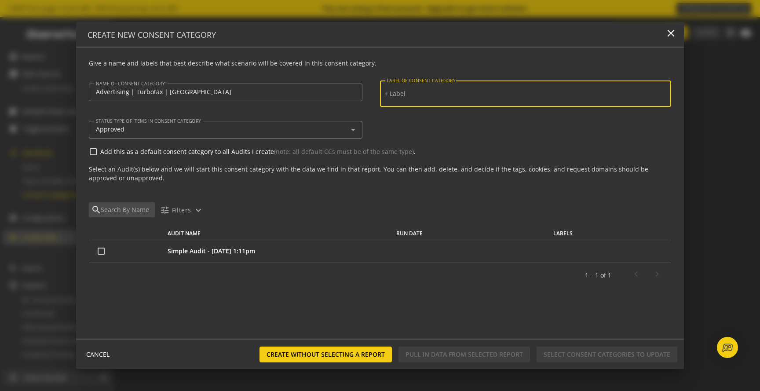
click at [467, 94] on input at bounding box center [525, 93] width 282 height 7
click at [393, 94] on input at bounding box center [525, 93] width 282 height 7
click at [383, 94] on div "LABEL OF CONSENT CATEGORY" at bounding box center [525, 93] width 291 height 26
click at [386, 94] on input at bounding box center [525, 93] width 282 height 7
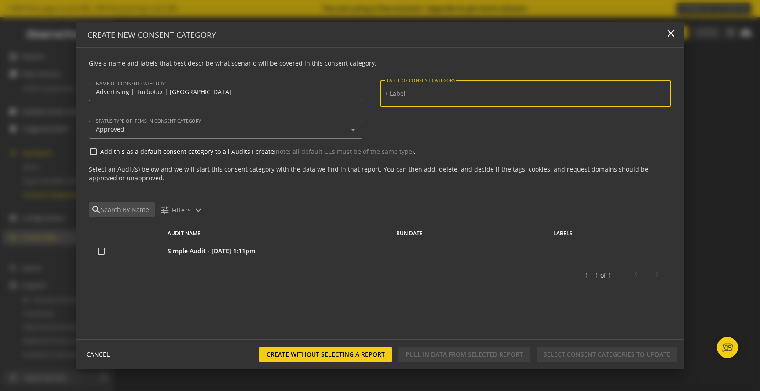
click at [399, 91] on input at bounding box center [525, 93] width 282 height 7
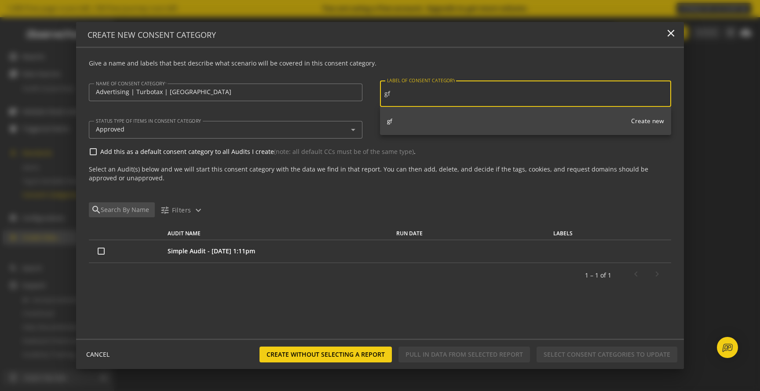
type input "g"
type input "Advert"
type input "Important"
click at [310, 135] on div "Approved" at bounding box center [226, 130] width 260 height 18
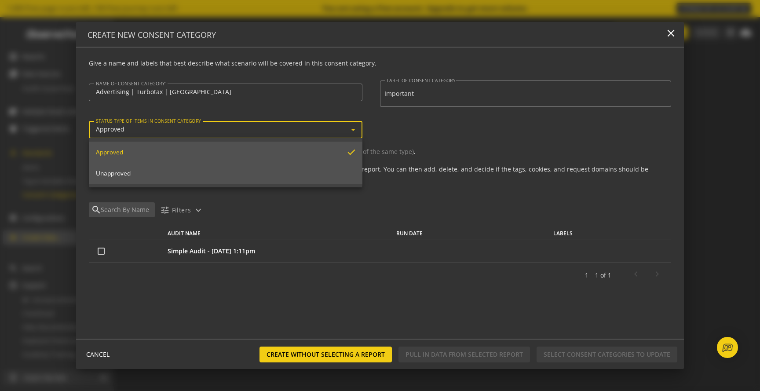
click at [269, 175] on span "Unapproved" at bounding box center [226, 173] width 260 height 8
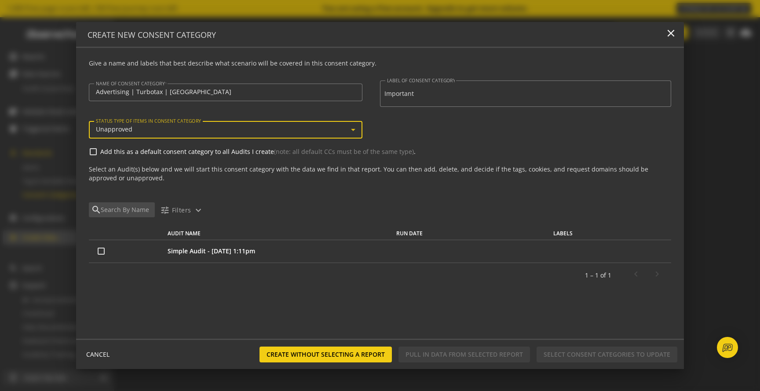
click at [232, 131] on div "Unapproved" at bounding box center [223, 129] width 255 height 7
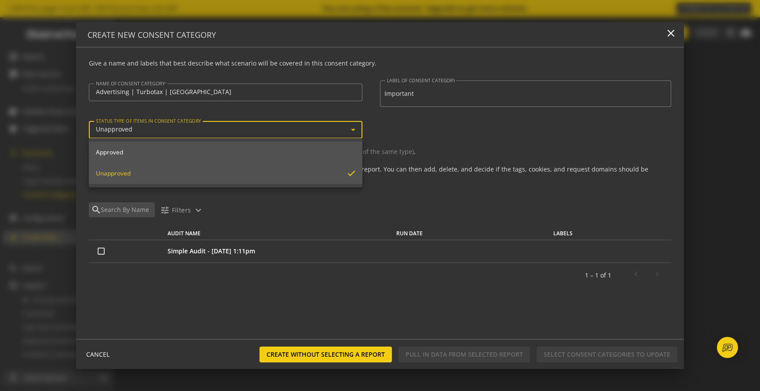
click at [195, 146] on mat-option "Approved" at bounding box center [226, 152] width 274 height 21
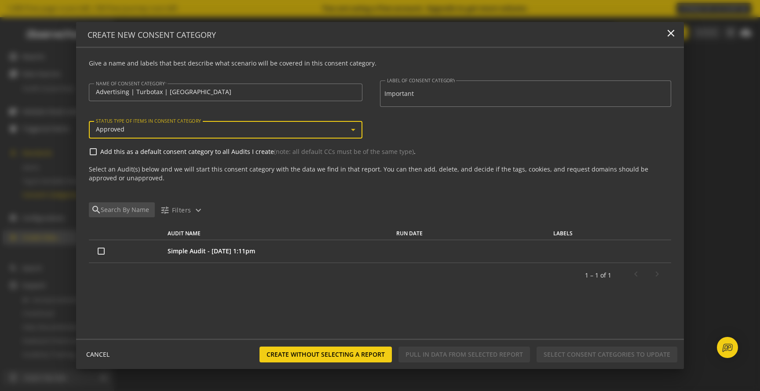
click at [175, 148] on label "Add this as a default consent category to all Audits I create (note: all defaul…" at bounding box center [384, 151] width 575 height 9
click at [97, 148] on input "Add this as a default consent category to all Audits I create (note: all defaul…" at bounding box center [93, 151] width 7 height 7
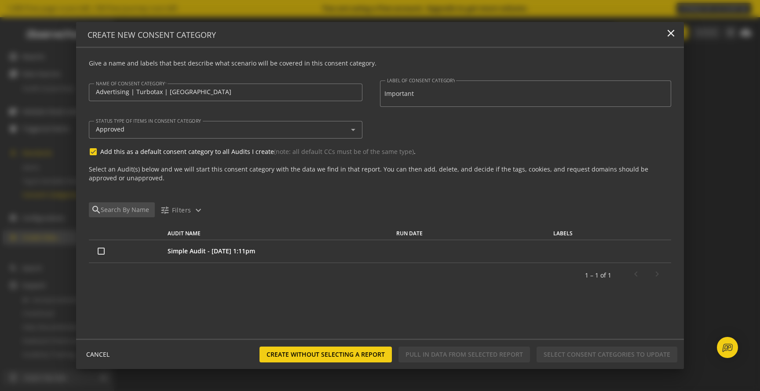
click at [169, 149] on label "Add this as a default consent category to all Audits I create (note: all defaul…" at bounding box center [384, 151] width 575 height 9
click at [97, 149] on input "Add this as a default consent category to all Audits I create (note: all defaul…" at bounding box center [93, 151] width 7 height 7
click at [157, 151] on label "Add this as a default consent category to all Audits I create (note: all defaul…" at bounding box center [384, 151] width 575 height 9
click at [97, 151] on input "Add this as a default consent category to all Audits I create (note: all defaul…" at bounding box center [93, 151] width 7 height 7
click at [157, 151] on label "Add this as a default consent category to all Audits I create (note: all defaul…" at bounding box center [384, 151] width 575 height 9
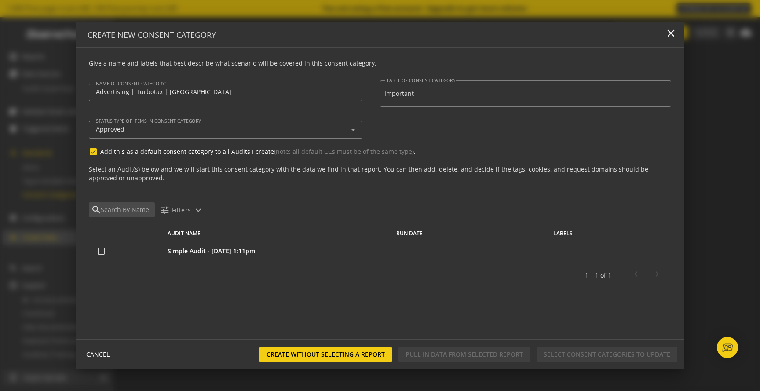
click at [97, 151] on input "Add this as a default consent category to all Audits I create (note: all defaul…" at bounding box center [93, 151] width 7 height 7
click at [211, 122] on div "Approved" at bounding box center [226, 130] width 260 height 18
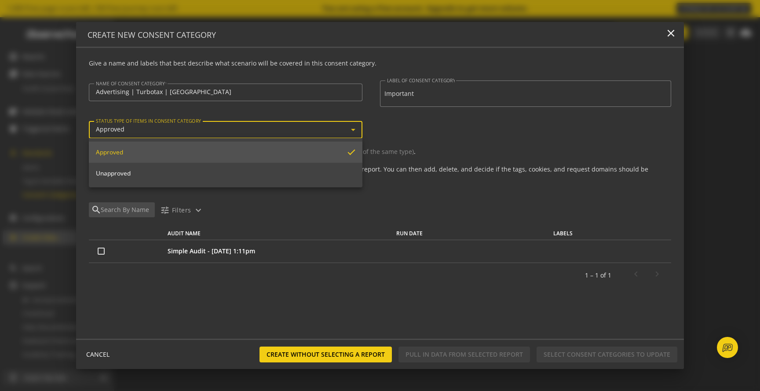
click at [423, 127] on div at bounding box center [380, 195] width 760 height 391
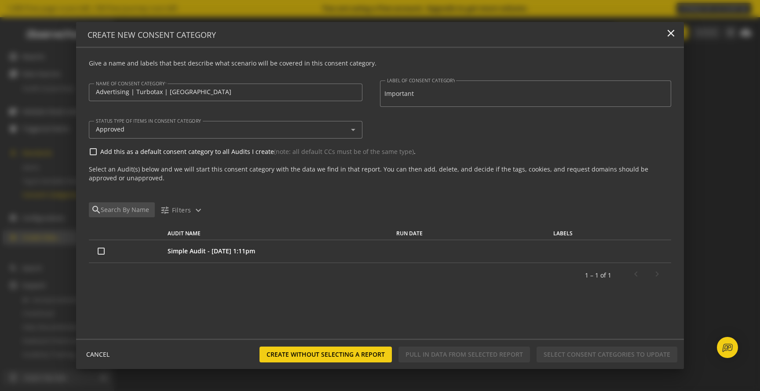
click at [92, 153] on input "Add this as a default consent category to all Audits I create (note: all defaul…" at bounding box center [93, 151] width 7 height 7
checkbox input "true"
click at [102, 249] on input "checkbox" at bounding box center [101, 251] width 7 height 7
checkbox input "true"
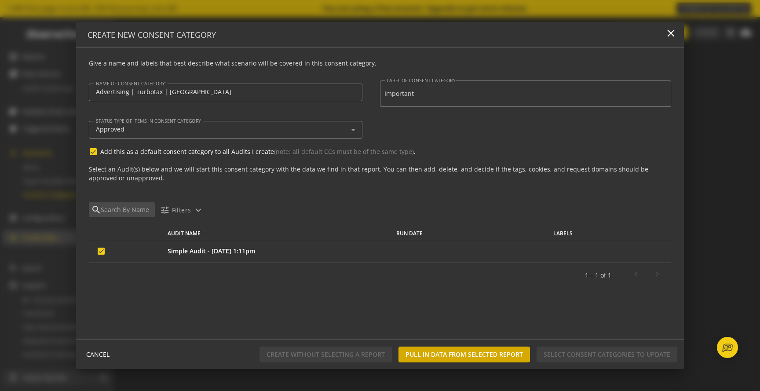
click at [484, 358] on span "Pull In Data From Selected Report" at bounding box center [463, 354] width 117 height 16
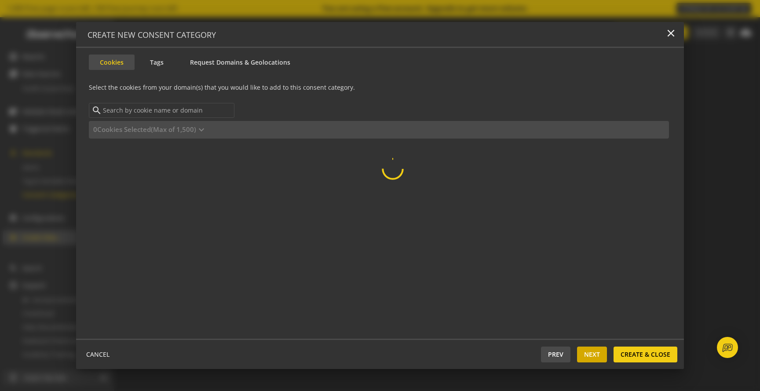
click at [586, 350] on span "Next" at bounding box center [592, 354] width 16 height 16
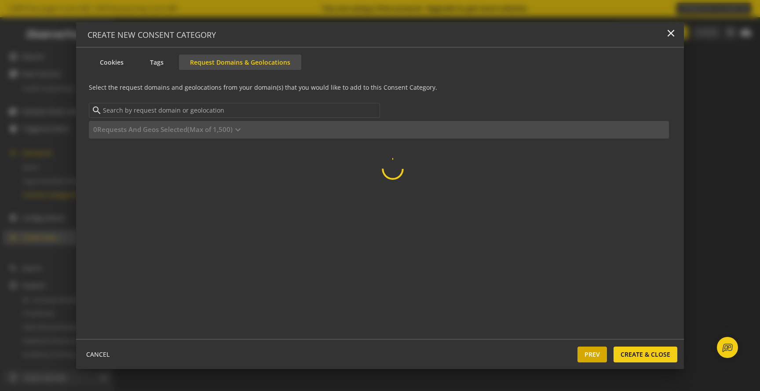
click at [586, 350] on span "Prev" at bounding box center [591, 354] width 15 height 16
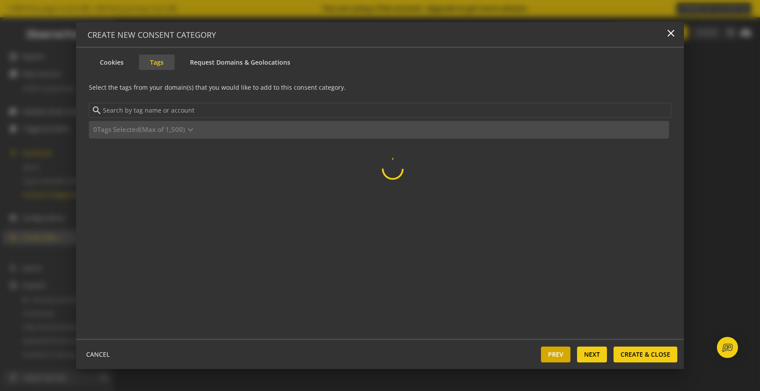
click at [586, 350] on span "Next" at bounding box center [592, 354] width 16 height 16
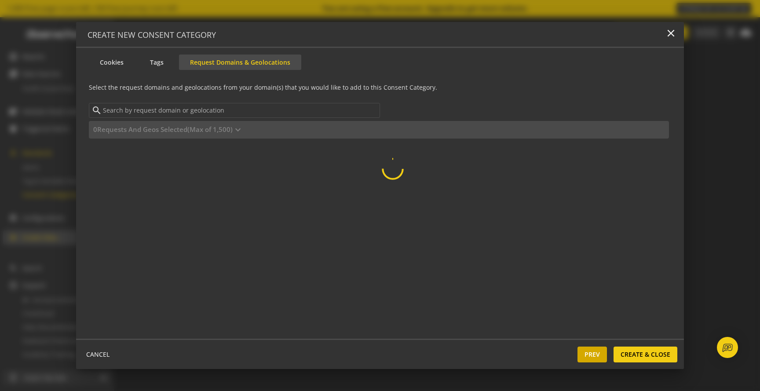
click at [586, 350] on span "Prev" at bounding box center [591, 354] width 15 height 16
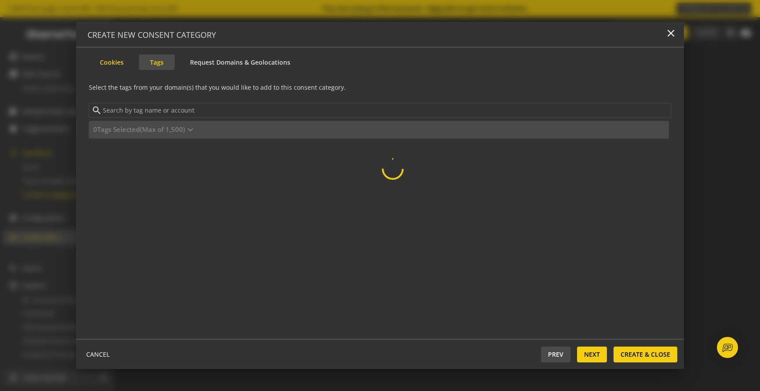
click at [119, 65] on button "Cookies" at bounding box center [112, 62] width 46 height 15
click at [148, 67] on button "Tags" at bounding box center [157, 62] width 36 height 15
click at [559, 350] on span "Prev" at bounding box center [555, 354] width 15 height 16
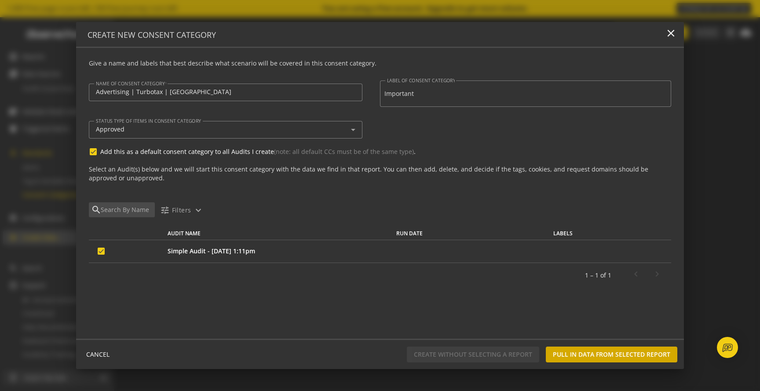
click at [626, 354] on span "Pull In Data From Selected Report" at bounding box center [611, 354] width 117 height 16
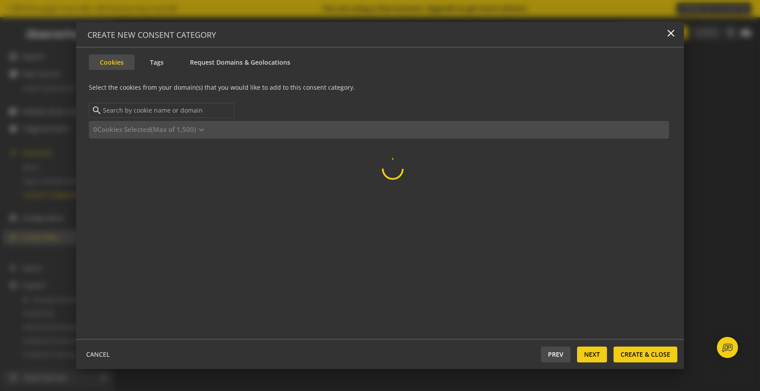
click at [116, 69] on button "Cookies" at bounding box center [112, 62] width 46 height 15
click at [146, 62] on button "Tags" at bounding box center [157, 62] width 36 height 15
click at [145, 113] on input at bounding box center [385, 111] width 567 height 10
click at [215, 52] on form "Give a name and labels that best describe what scenario will be covered in this…" at bounding box center [380, 193] width 608 height 291
click at [211, 60] on button "Request Domains & Geolocations" at bounding box center [240, 62] width 122 height 15
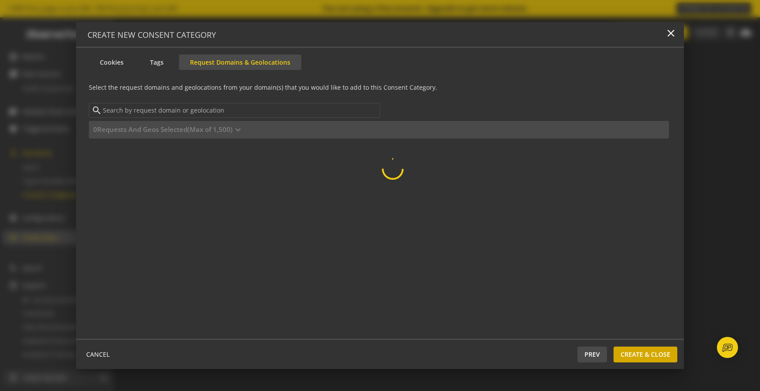
click at [630, 350] on span "Create & Close" at bounding box center [645, 354] width 50 height 16
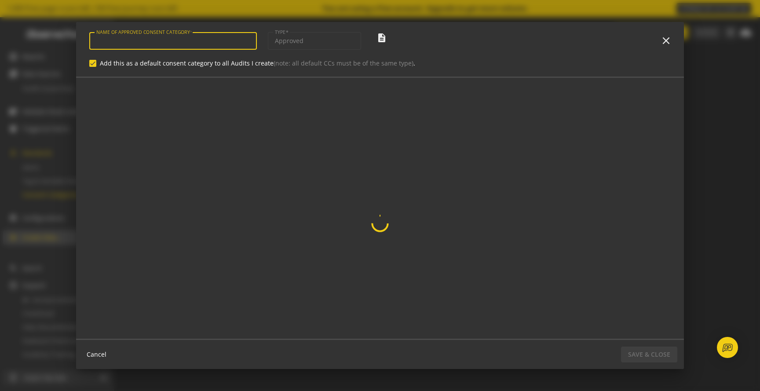
type input "Advertising | Turbotax | [GEOGRAPHIC_DATA]"
checkbox input "true"
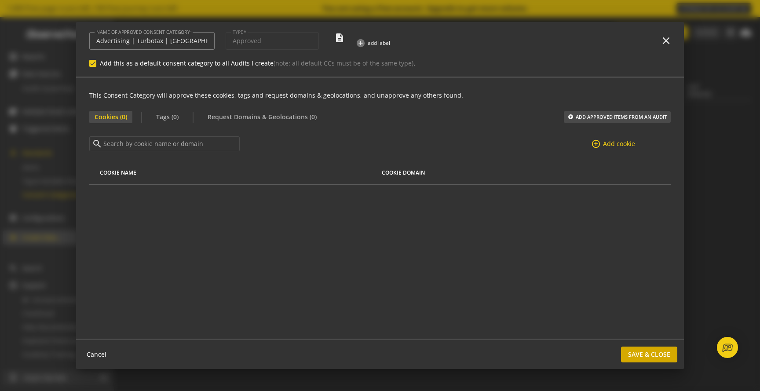
click at [647, 355] on span "Save & Close" at bounding box center [649, 354] width 42 height 16
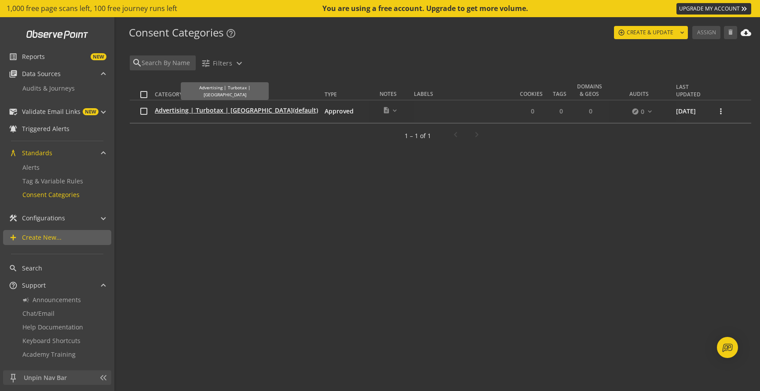
click at [179, 113] on span "Advertising | Turbotax | [GEOGRAPHIC_DATA] (default)" at bounding box center [236, 110] width 163 height 9
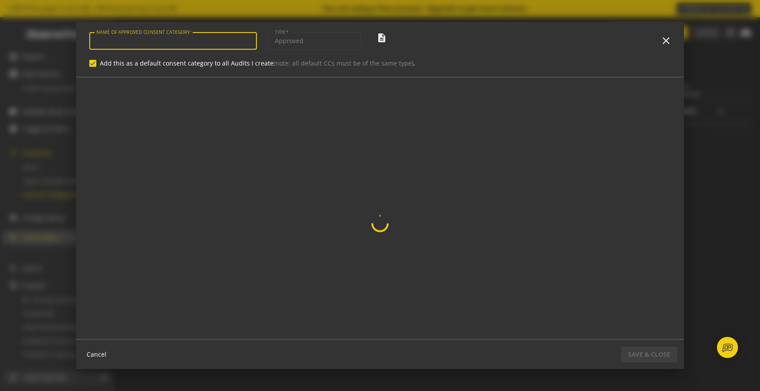
type input "Advertising | Turbotax | [GEOGRAPHIC_DATA]"
checkbox input "true"
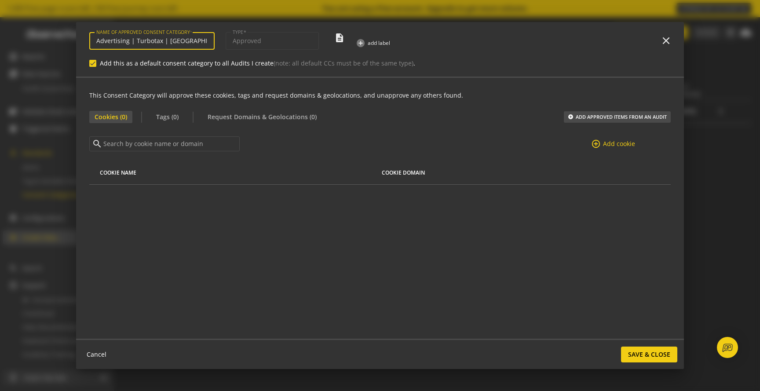
click at [663, 36] on mat-icon "close" at bounding box center [665, 40] width 11 height 11
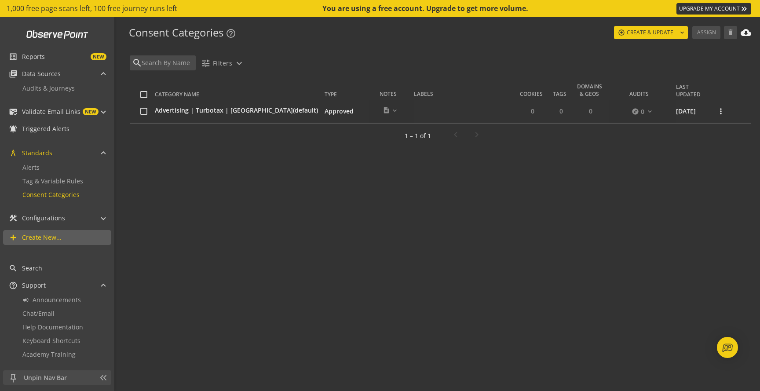
click at [148, 109] on div at bounding box center [145, 111] width 10 height 7
click at [145, 109] on input "checkbox" at bounding box center [143, 111] width 7 height 7
checkbox input "true"
click at [145, 109] on input "checkbox" at bounding box center [143, 111] width 7 height 7
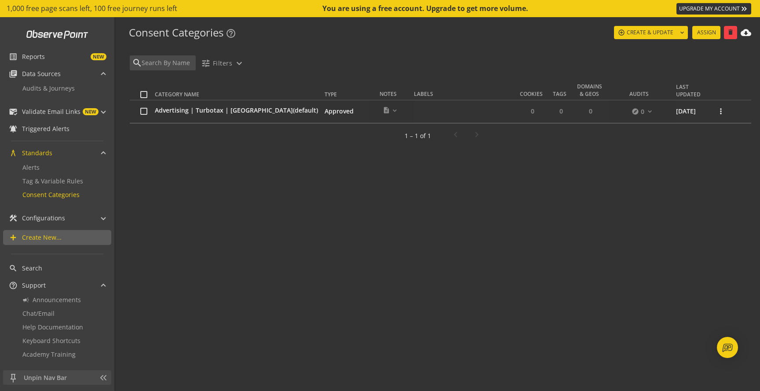
checkbox input "false"
click at [145, 109] on input "checkbox" at bounding box center [143, 111] width 7 height 7
checkbox input "true"
click at [701, 33] on span "Assign" at bounding box center [706, 33] width 19 height 16
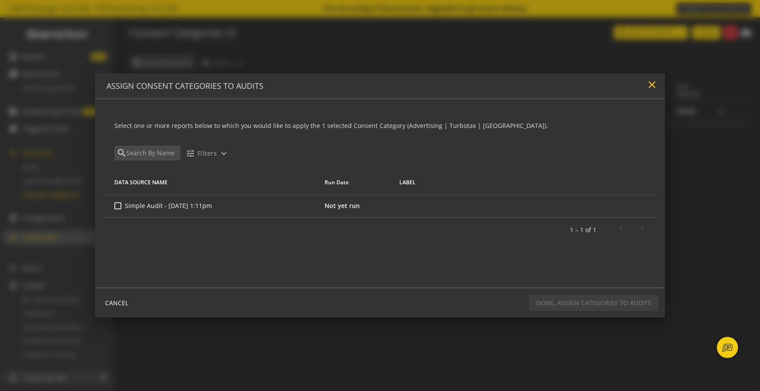
click at [650, 85] on mat-icon "close" at bounding box center [652, 85] width 12 height 12
checkbox input "false"
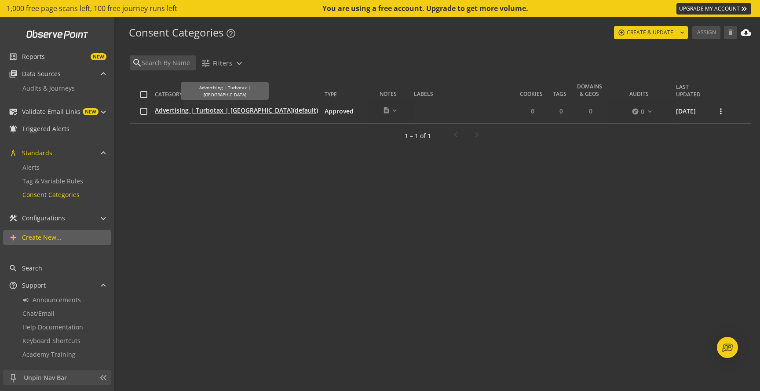
click at [198, 111] on span "Advertising | Turbotax | [GEOGRAPHIC_DATA] (default)" at bounding box center [236, 110] width 163 height 9
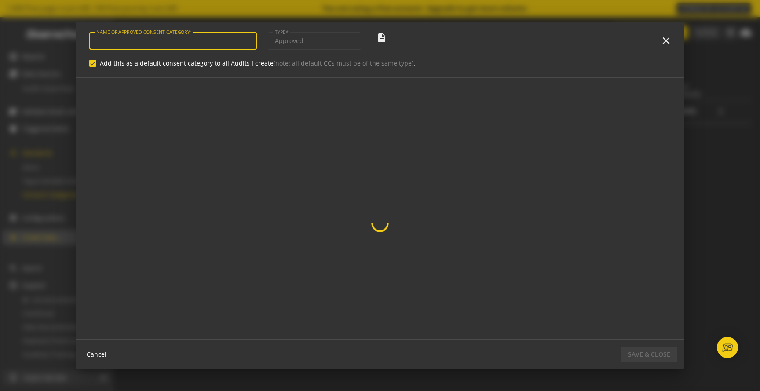
type input "Advertising | Turbotax | [GEOGRAPHIC_DATA]"
checkbox input "true"
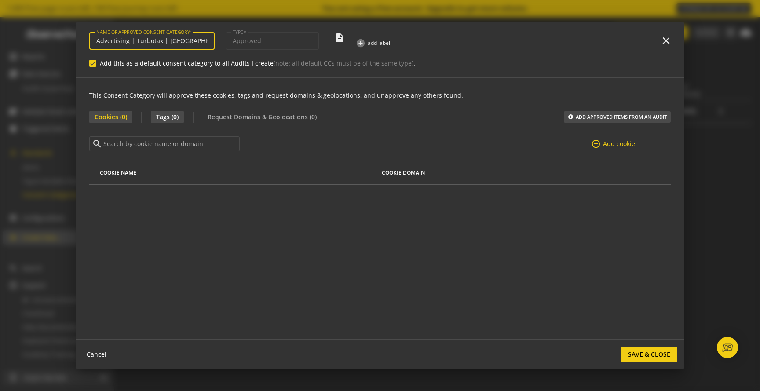
click at [169, 120] on span "Tags (0)" at bounding box center [167, 117] width 33 height 12
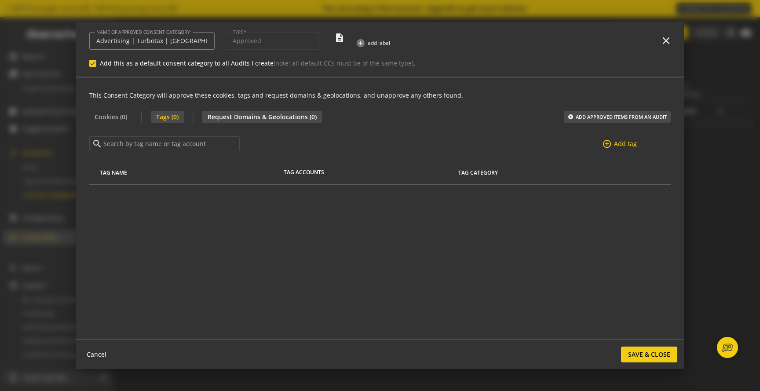
click at [263, 115] on span "Request Domains & Geolocations (0)" at bounding box center [262, 117] width 120 height 12
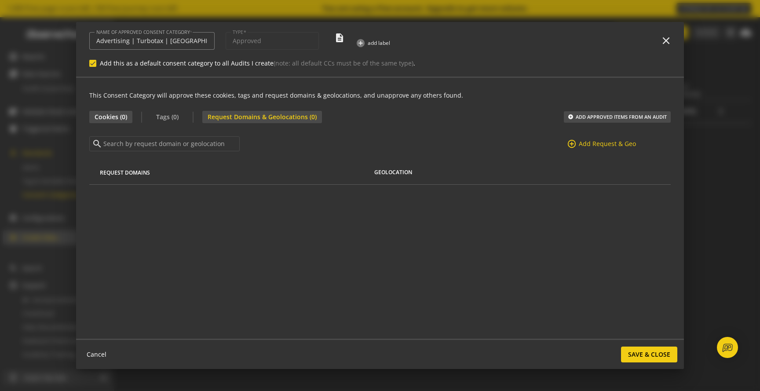
click at [113, 119] on span "Cookies (0)" at bounding box center [110, 117] width 43 height 12
click at [598, 144] on mat-icon "add_circle_outline" at bounding box center [596, 144] width 10 height 10
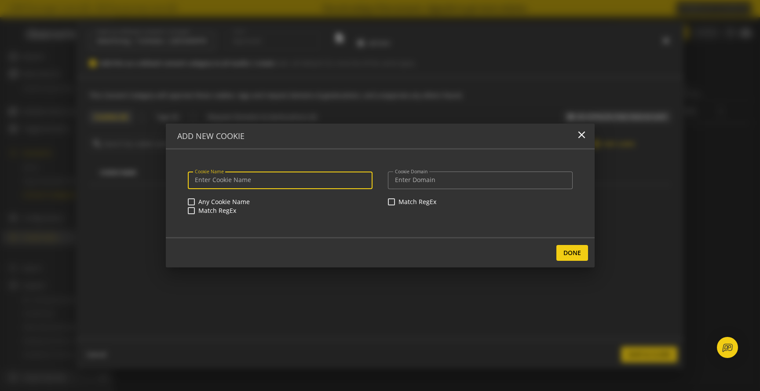
click at [190, 204] on input "Any Cookie Name" at bounding box center [191, 201] width 7 height 7
click at [190, 198] on input "Any Cookie Name" at bounding box center [191, 201] width 7 height 7
checkbox input "false"
click at [569, 254] on span "Done" at bounding box center [572, 253] width 18 height 16
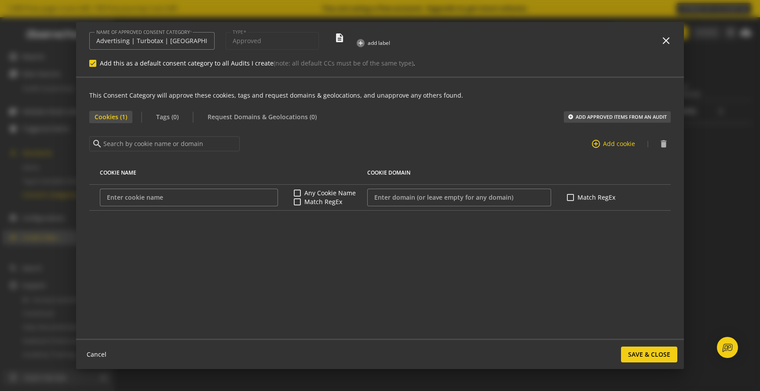
click at [150, 123] on div "This Consent Category will approve these cookies, tags and request domains & ge…" at bounding box center [380, 208] width 608 height 261
click at [161, 120] on span "Tags (0)" at bounding box center [167, 117] width 33 height 12
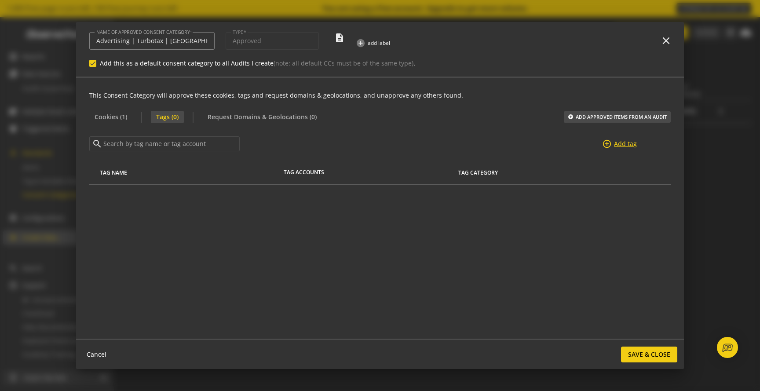
click at [624, 144] on span "Add tag" at bounding box center [625, 143] width 23 height 9
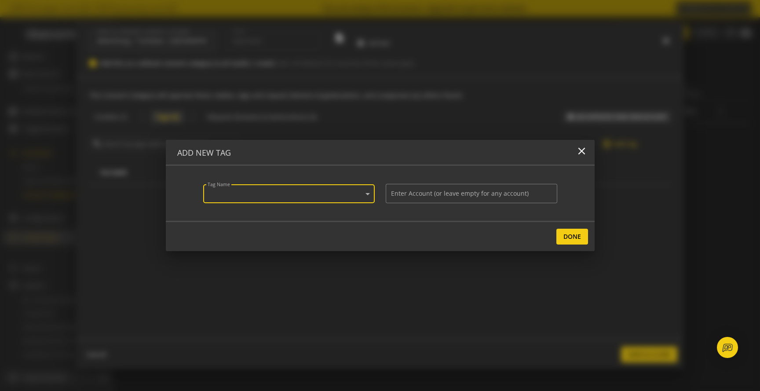
click at [370, 194] on span at bounding box center [368, 193] width 8 height 9
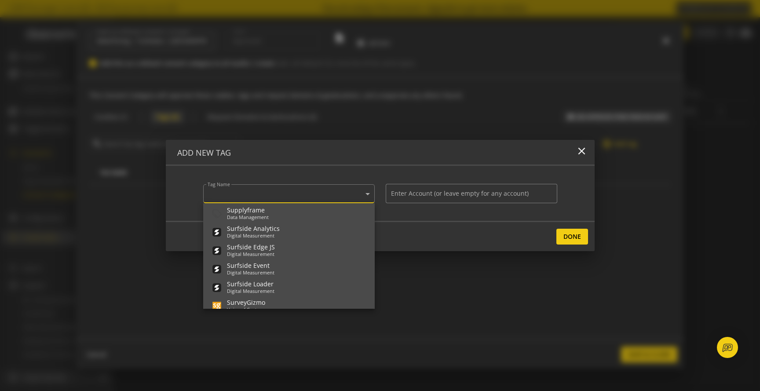
scroll to position [19684, 0]
click at [240, 226] on div "SundaySky" at bounding box center [250, 226] width 47 height 7
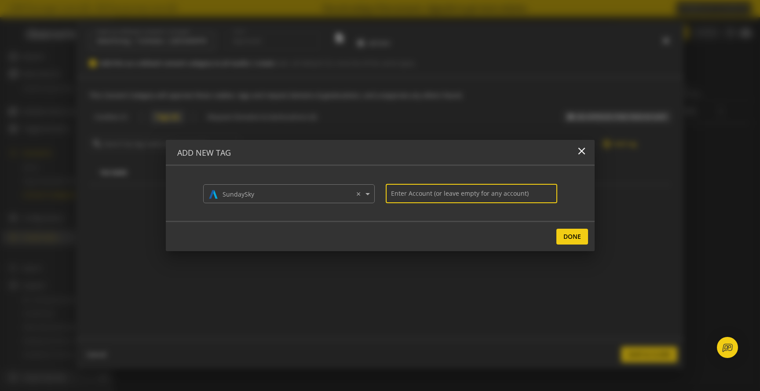
click at [444, 195] on input at bounding box center [471, 193] width 161 height 7
click at [444, 221] on div "Done" at bounding box center [380, 236] width 429 height 30
click at [572, 239] on span "Done" at bounding box center [572, 237] width 18 height 16
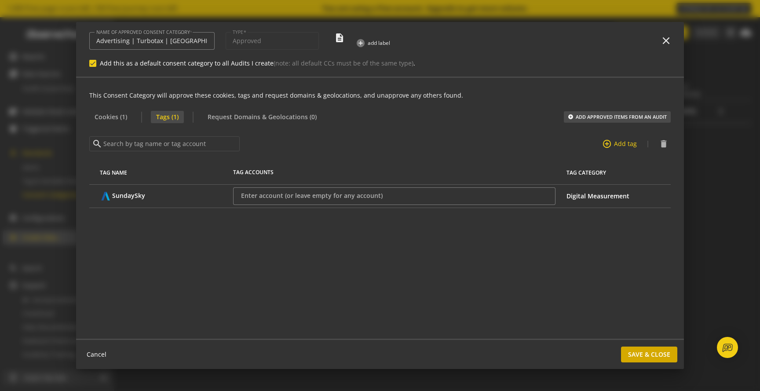
click at [652, 350] on span "Save & Close" at bounding box center [649, 354] width 42 height 16
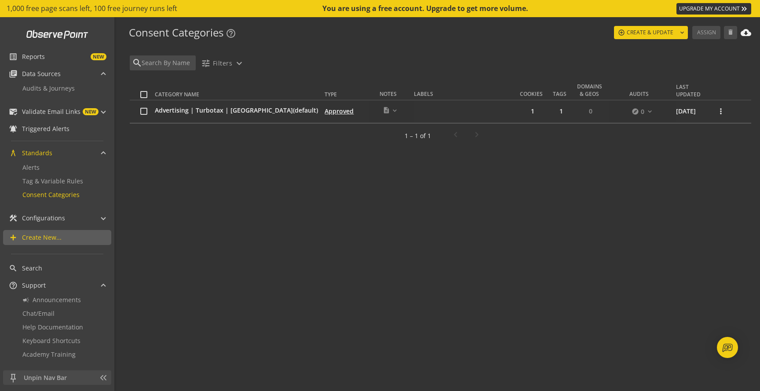
click at [324, 112] on td "Approved" at bounding box center [346, 111] width 44 height 23
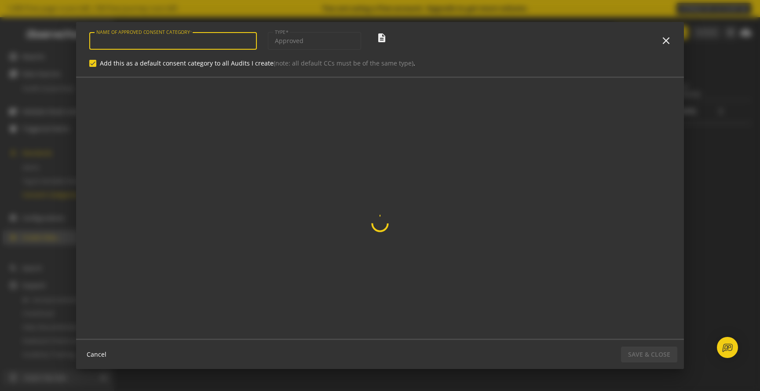
type input "Advertising | Turbotax | [GEOGRAPHIC_DATA]"
checkbox input "true"
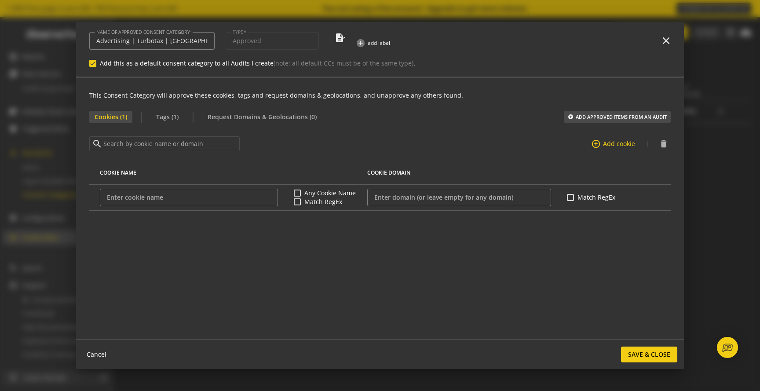
click at [337, 41] on mat-icon "description expand_more" at bounding box center [339, 38] width 11 height 11
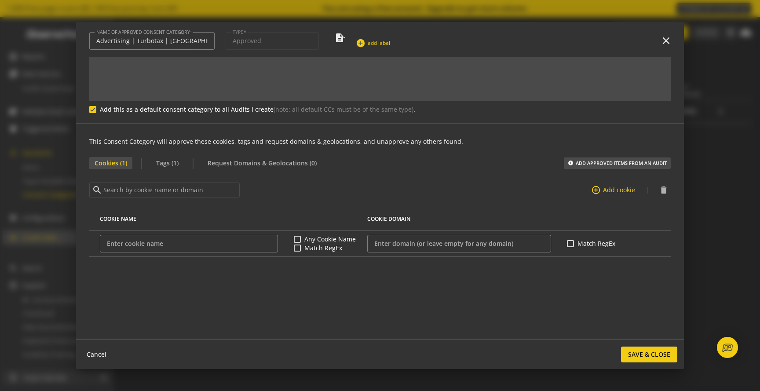
click at [362, 43] on mat-icon "add_circle" at bounding box center [361, 43] width 10 height 10
click at [369, 44] on mat-icon "close" at bounding box center [368, 43] width 6 height 6
click at [339, 36] on mat-icon "description expand_less" at bounding box center [339, 38] width 11 height 11
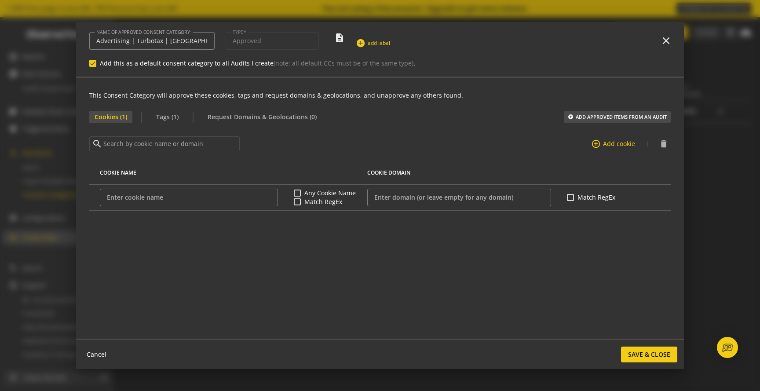
click at [385, 42] on span "add label" at bounding box center [379, 42] width 22 height 7
click at [417, 42] on div "0 more expand_more add_circle add label close" at bounding box center [455, 43] width 199 height 11
click at [123, 120] on span "Cookies (1)" at bounding box center [110, 117] width 43 height 12
click at [157, 118] on span "Tags (1)" at bounding box center [167, 117] width 33 height 12
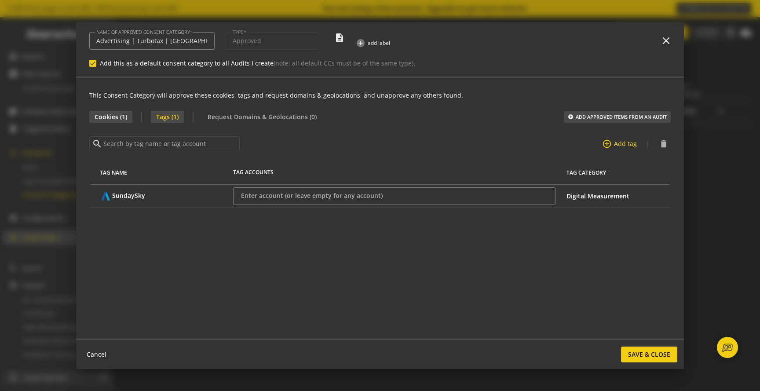
click at [118, 118] on span "Cookies (1)" at bounding box center [110, 117] width 43 height 12
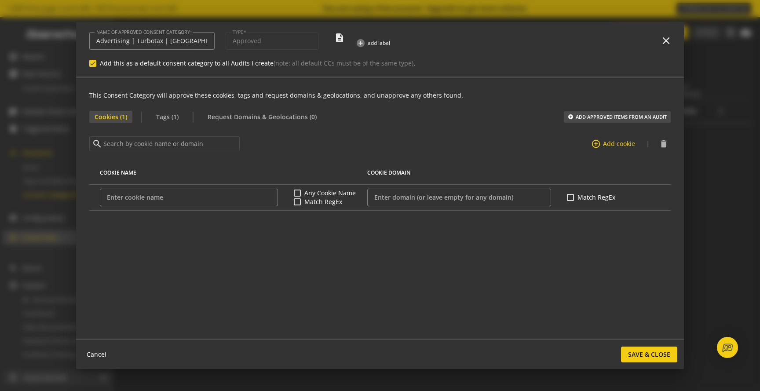
click at [246, 124] on div "This Consent Category will approve these cookies, tags and request domains & ge…" at bounding box center [380, 208] width 608 height 261
click at [245, 122] on span "Request Domains & Geolocations (0)" at bounding box center [262, 117] width 120 height 12
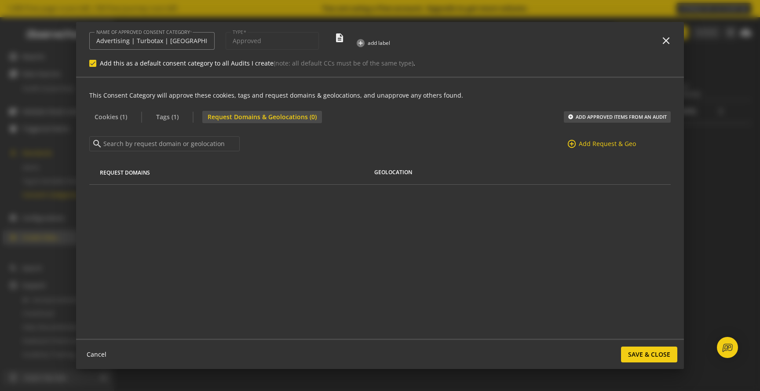
click at [667, 43] on mat-icon "close" at bounding box center [665, 40] width 11 height 11
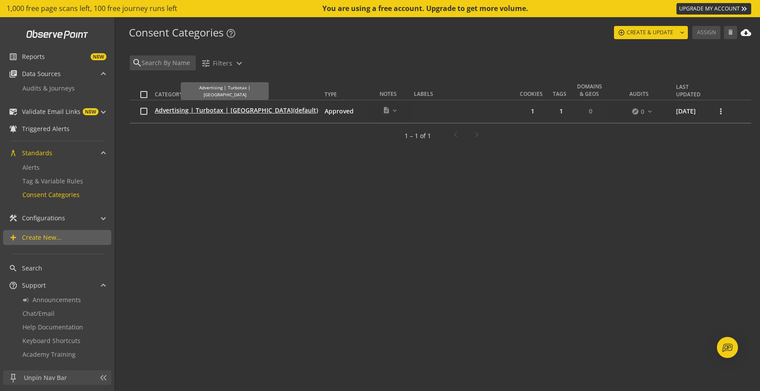
click at [216, 111] on span "Advertising | Turbotax | [GEOGRAPHIC_DATA] (default)" at bounding box center [236, 110] width 163 height 9
click at [705, 37] on div "Assign" at bounding box center [706, 32] width 28 height 13
click at [146, 112] on input "checkbox" at bounding box center [143, 111] width 7 height 7
checkbox input "true"
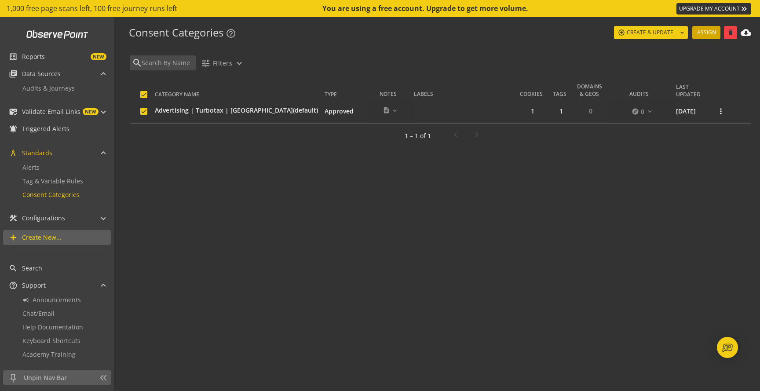
click at [699, 32] on span "Assign" at bounding box center [706, 33] width 19 height 16
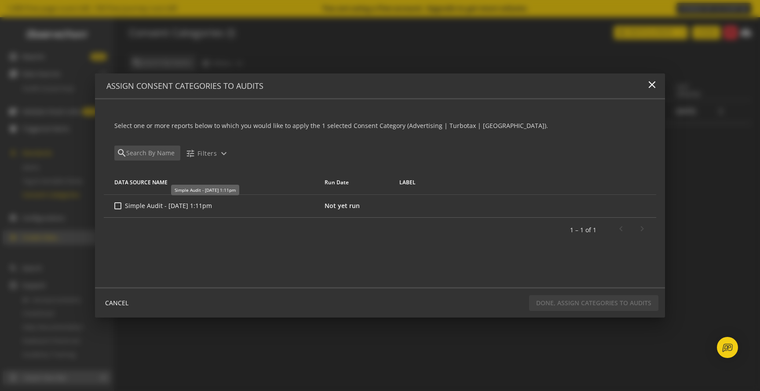
click at [116, 207] on input "Simple Audit - [DATE] 1:11pm" at bounding box center [117, 205] width 7 height 7
checkbox input "true"
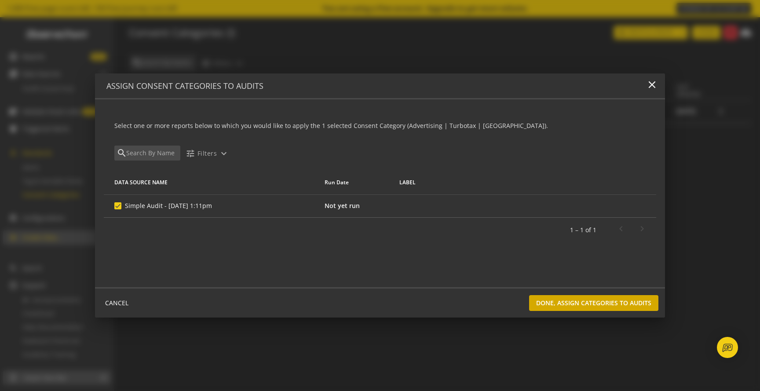
click at [597, 302] on span "DONE, ASSIGN CATEGORIES TO AUDITS" at bounding box center [593, 303] width 115 height 16
checkbox input "false"
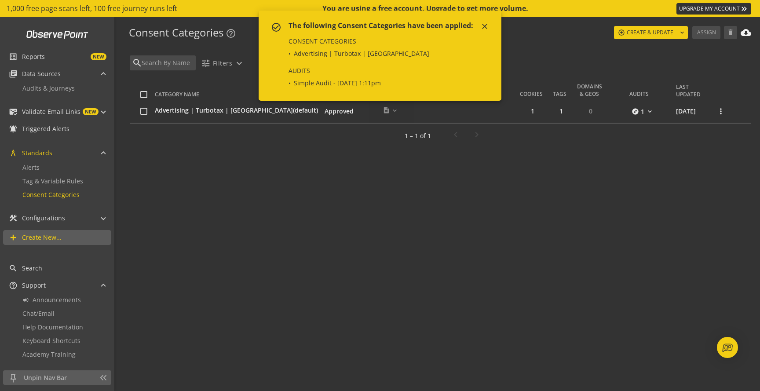
click at [215, 168] on div "Category Name Type Notes Labels Cookies Tags Domains & Geos Audits Last Updated…" at bounding box center [440, 232] width 621 height 313
click at [294, 200] on div "Category Name Type Notes Labels Cookies Tags Domains & Geos Audits Last Updated…" at bounding box center [440, 232] width 621 height 313
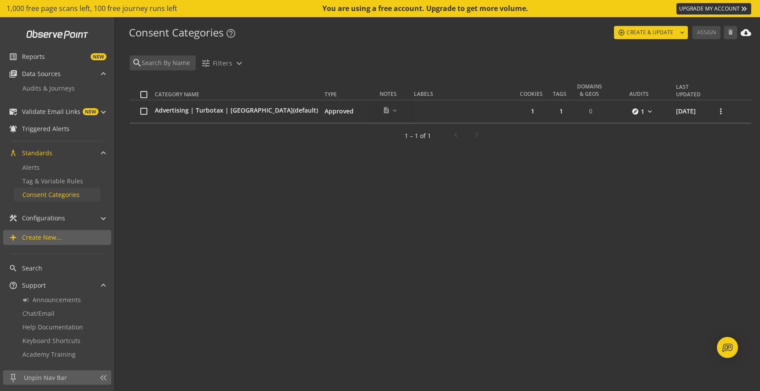
click at [54, 189] on link "Consent Categories" at bounding box center [57, 195] width 87 height 14
click at [144, 113] on input "checkbox" at bounding box center [143, 111] width 7 height 7
checkbox input "true"
click at [711, 36] on span "Assign" at bounding box center [706, 33] width 19 height 16
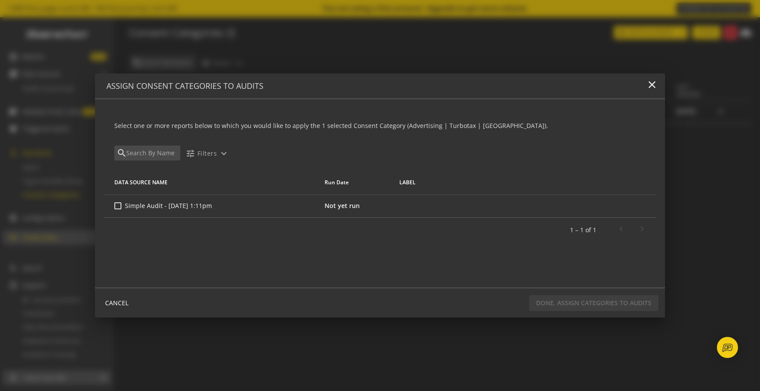
click at [115, 207] on input "Simple Audit - [DATE] 1:11pm" at bounding box center [117, 205] width 7 height 7
checkbox input "true"
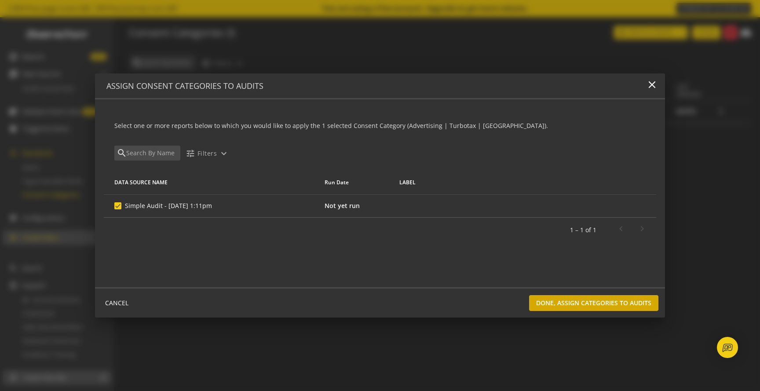
click at [567, 310] on span "DONE, ASSIGN CATEGORIES TO AUDITS" at bounding box center [593, 303] width 115 height 16
click at [567, 306] on span "DONE, ASSIGN CATEGORIES TO AUDITS" at bounding box center [593, 303] width 115 height 16
checkbox input "false"
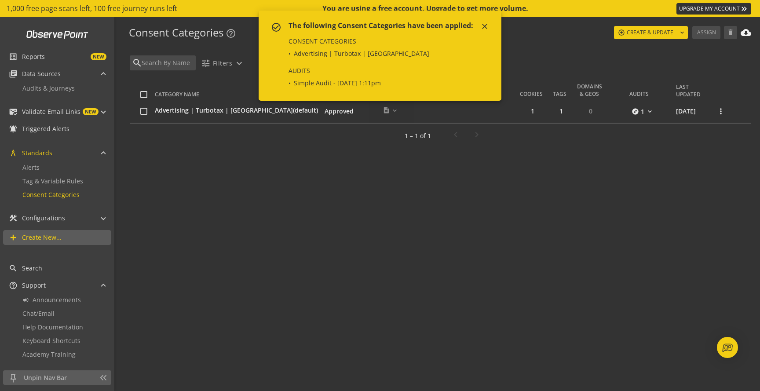
click at [484, 25] on mat-icon "close" at bounding box center [484, 26] width 9 height 9
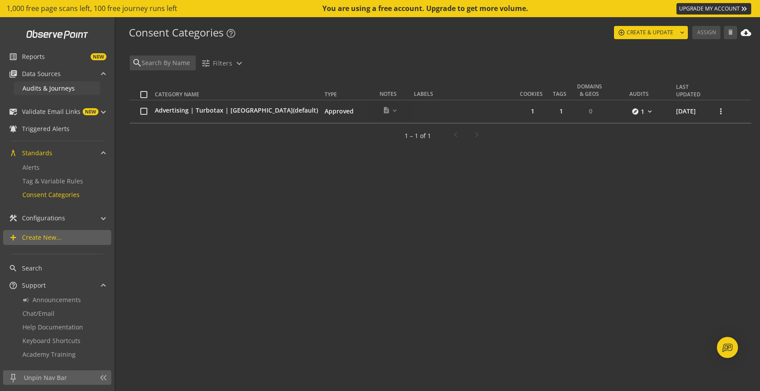
click at [52, 87] on span "Audits & Journeys" at bounding box center [48, 88] width 52 height 8
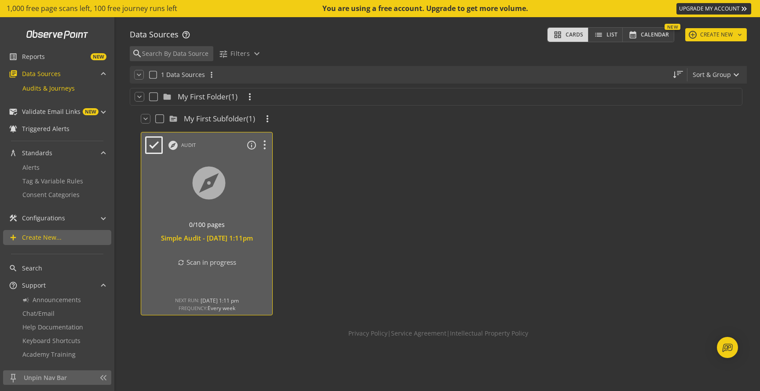
click at [217, 178] on div at bounding box center [207, 194] width 138 height 74
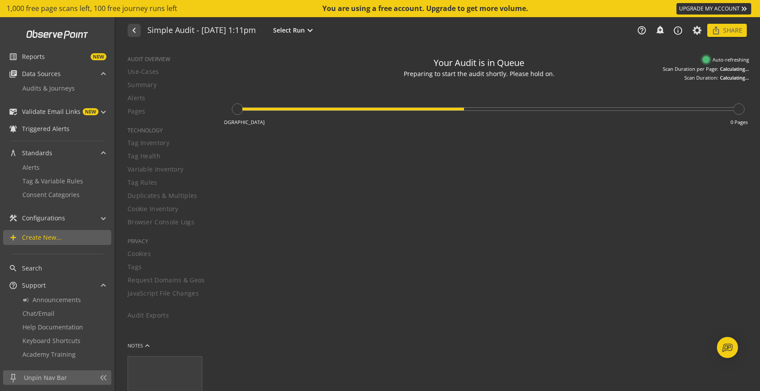
type textarea "Notes can include: -a description of what this audit is validating -changes in …"
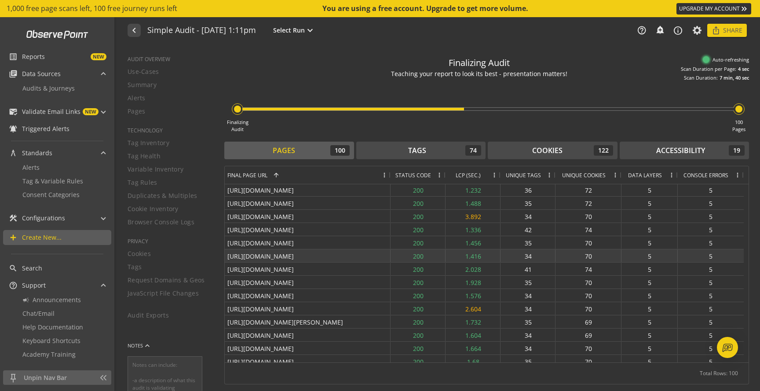
scroll to position [551, 0]
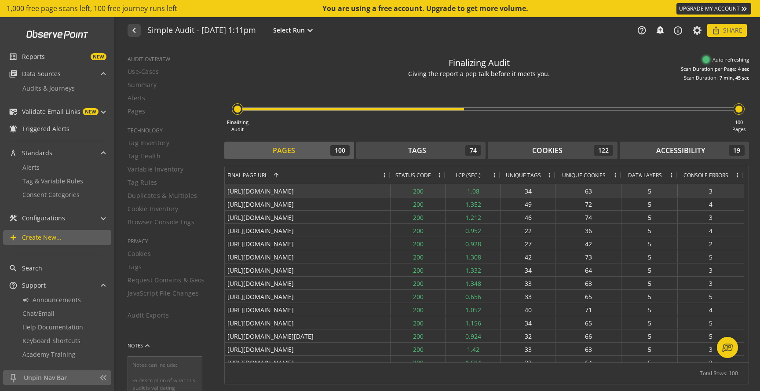
click at [718, 186] on div "3" at bounding box center [710, 190] width 66 height 13
click at [57, 197] on span "Consent Categories" at bounding box center [50, 194] width 57 height 8
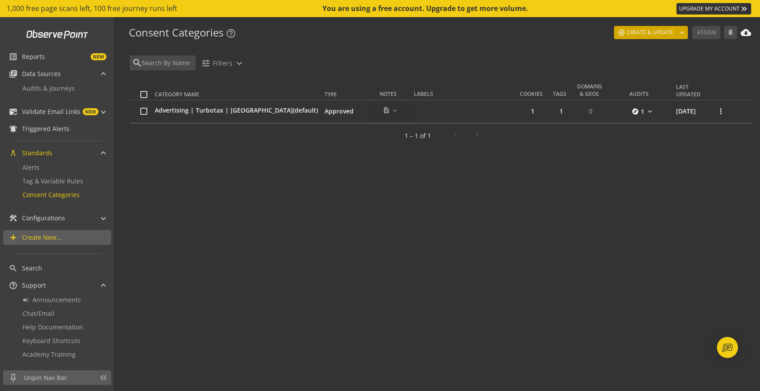
click at [663, 31] on span "CREATE & UPDATE" at bounding box center [649, 33] width 47 height 16
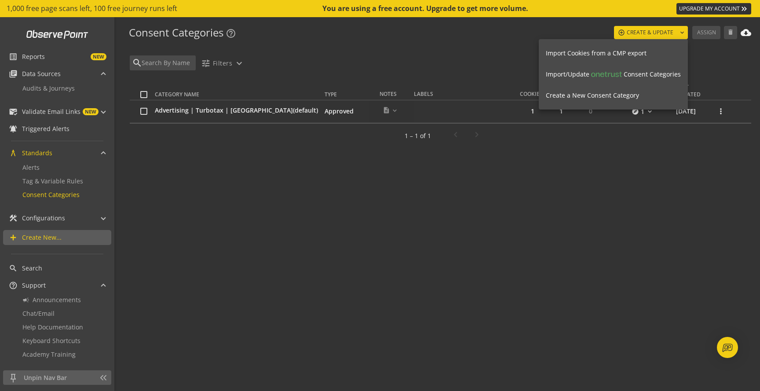
click at [605, 90] on button "Create a New Consent Category" at bounding box center [613, 95] width 149 height 21
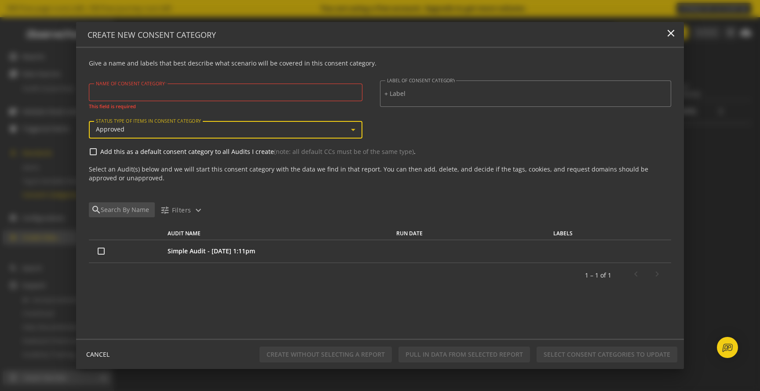
click at [177, 131] on div "Approved" at bounding box center [223, 129] width 255 height 7
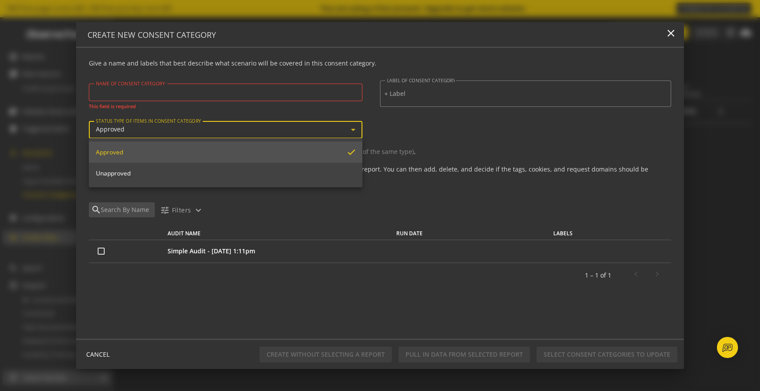
click at [558, 118] on div at bounding box center [380, 195] width 760 height 391
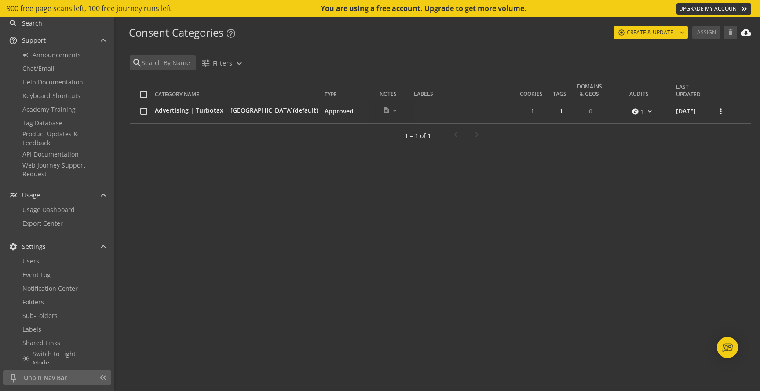
scroll to position [309, 0]
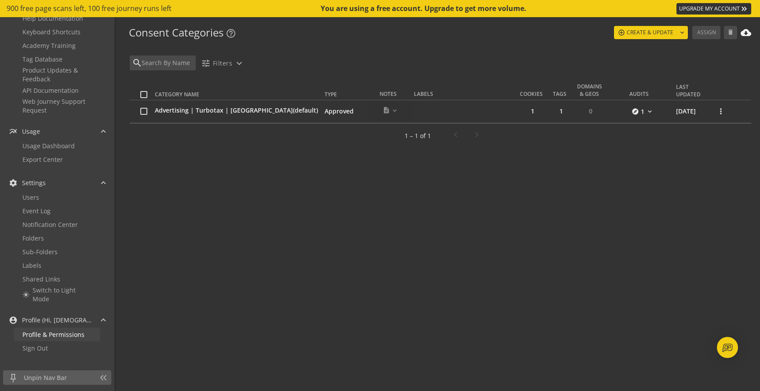
click at [46, 331] on span "Profile & Permissions" at bounding box center [53, 334] width 62 height 8
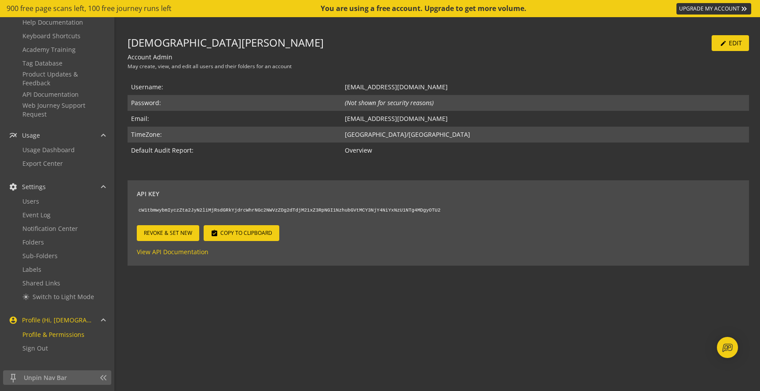
click at [238, 233] on span "Copy to Clipboard" at bounding box center [246, 233] width 52 height 16
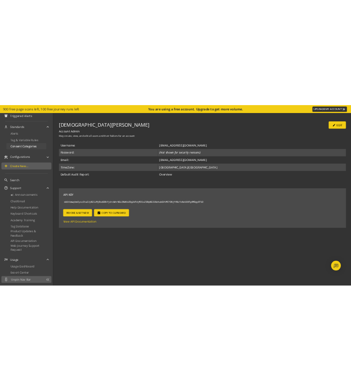
scroll to position [79, 0]
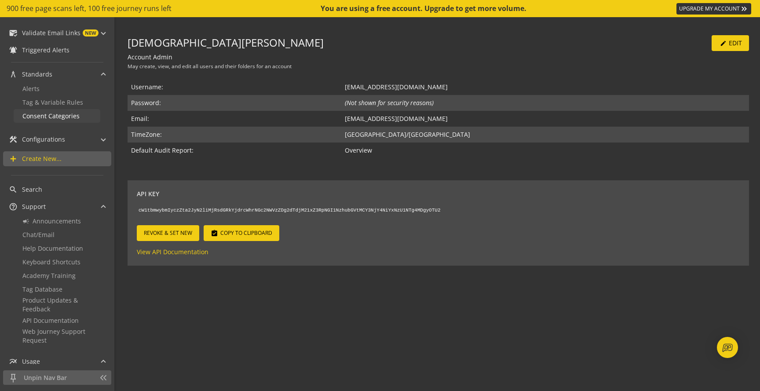
click at [45, 113] on span "Consent Categories" at bounding box center [50, 116] width 57 height 8
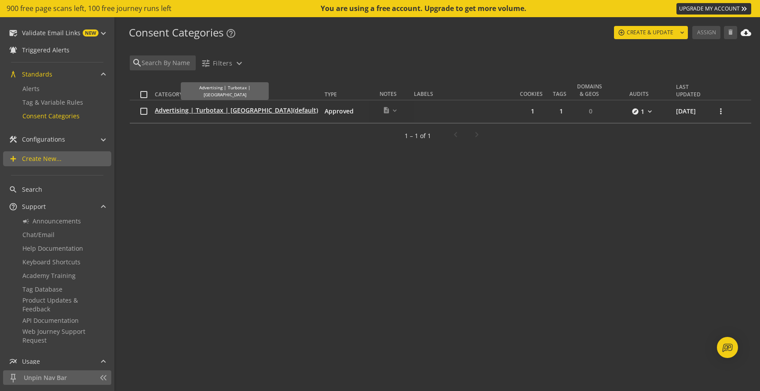
drag, startPoint x: 151, startPoint y: 111, endPoint x: 243, endPoint y: 111, distance: 91.4
click at [243, 111] on tr "Advertising | Turbotax | USA (default) Approved description expand_more 0 more …" at bounding box center [440, 111] width 621 height 23
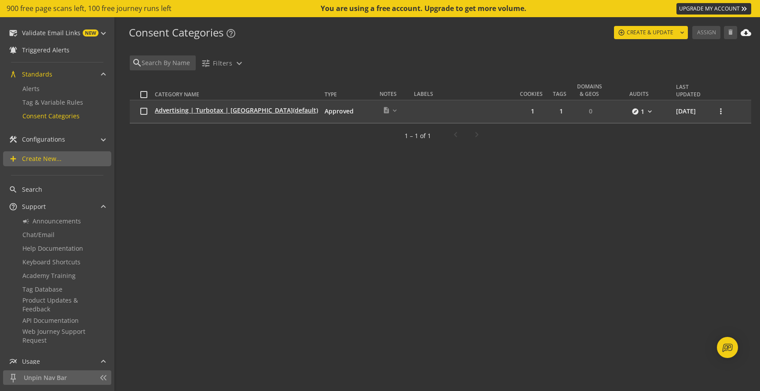
copy tr "Advertising | Turbotax | [GEOGRAPHIC_DATA]"
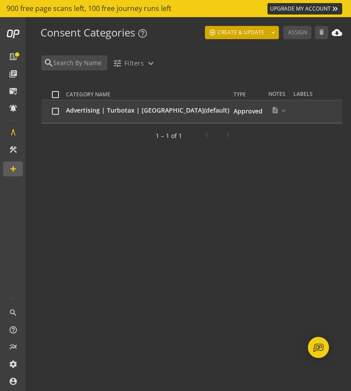
click at [251, 35] on span "CREATE & UPDATE" at bounding box center [241, 33] width 47 height 16
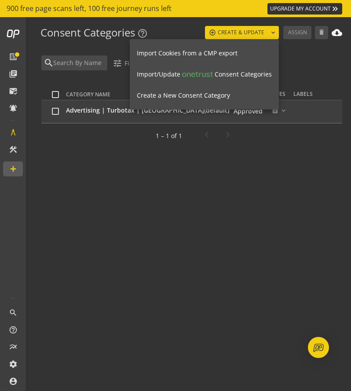
click at [221, 225] on div at bounding box center [175, 195] width 351 height 391
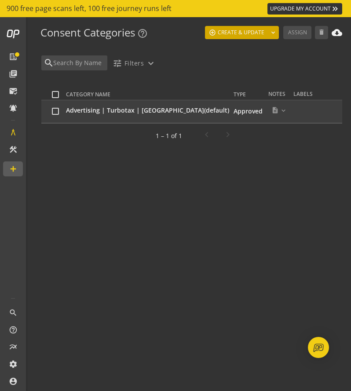
click at [231, 30] on span "CREATE & UPDATE" at bounding box center [241, 33] width 47 height 16
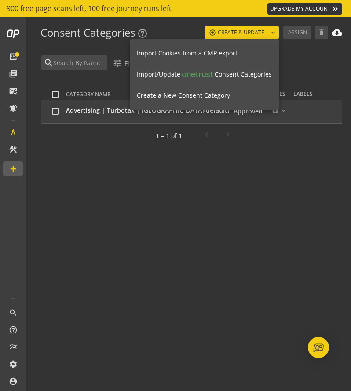
click at [190, 95] on span "Create a New Consent Category" at bounding box center [183, 95] width 93 height 8
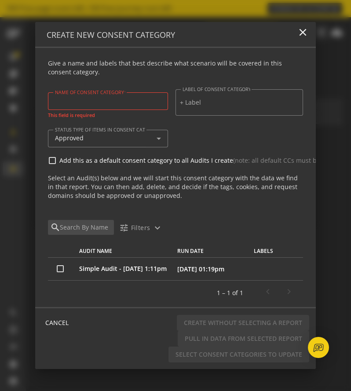
click at [93, 106] on div at bounding box center [108, 101] width 106 height 18
click at [58, 101] on input "test" at bounding box center [108, 100] width 106 height 7
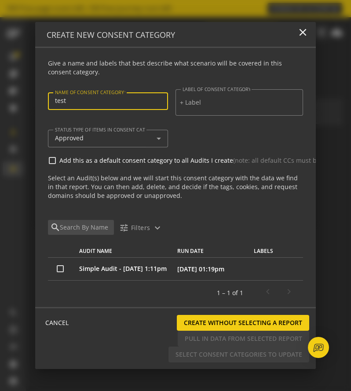
type input "test"
click at [206, 131] on div "STATUS TYPE OF ITEMS IN CONSENT CATEGORY Approved" at bounding box center [175, 143] width 255 height 26
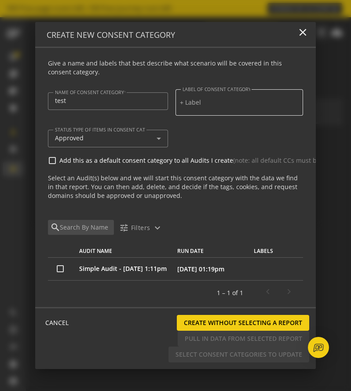
click at [233, 105] on input at bounding box center [239, 102] width 119 height 7
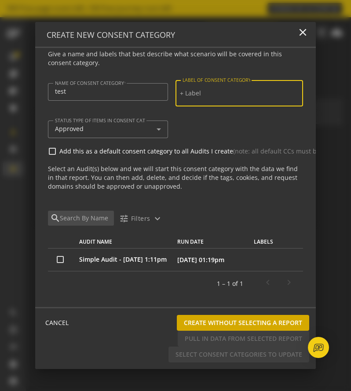
click at [193, 325] on span "Create without selecting a report" at bounding box center [243, 323] width 118 height 16
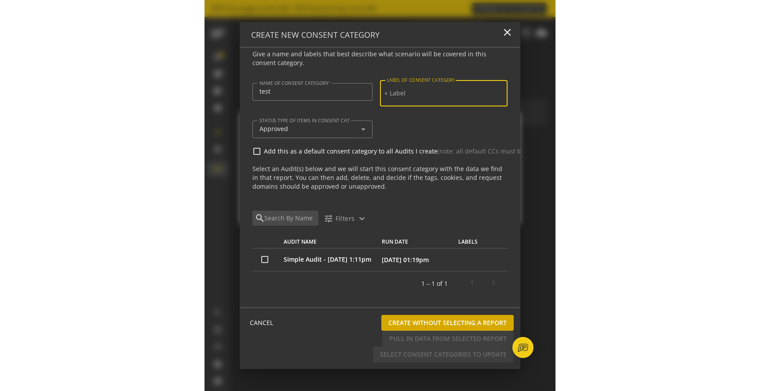
scroll to position [0, 0]
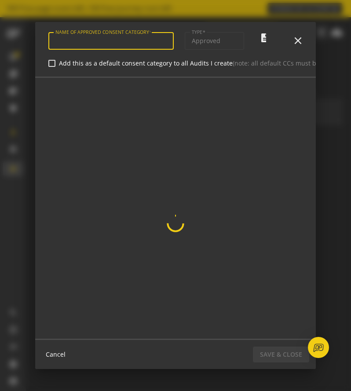
type input "test"
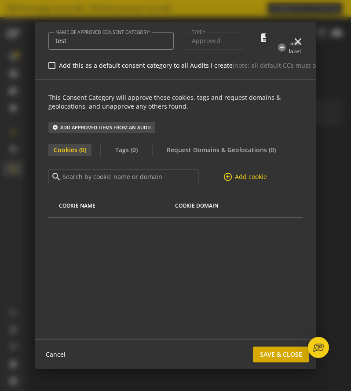
click at [279, 356] on span "Save & Close" at bounding box center [281, 354] width 42 height 16
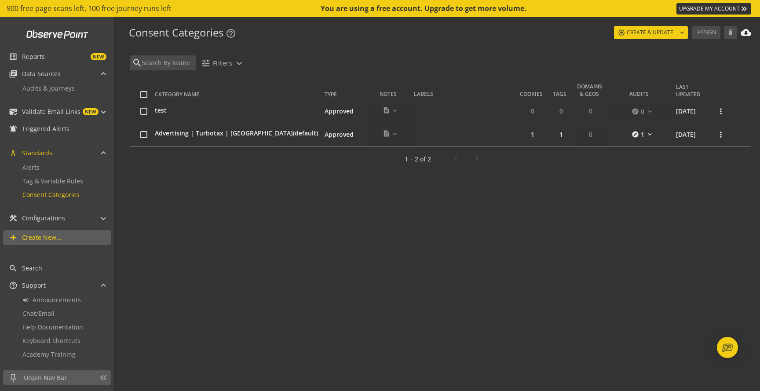
click at [142, 95] on input "checkbox" at bounding box center [143, 94] width 7 height 7
checkbox input "true"
click at [145, 109] on input "checkbox" at bounding box center [143, 111] width 7 height 7
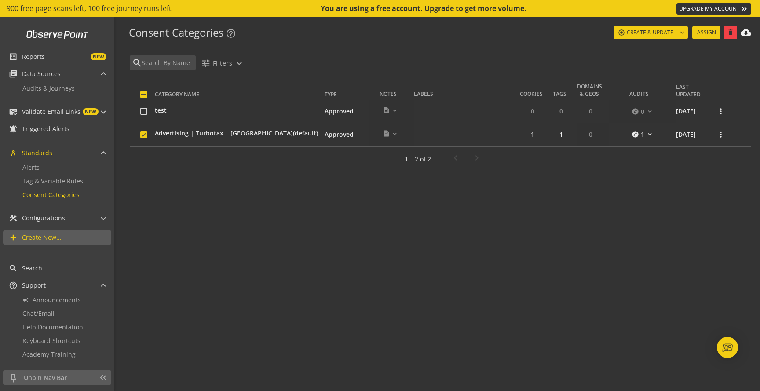
checkbox input "false"
click at [142, 94] on input "checkbox" at bounding box center [143, 94] width 7 height 7
checkbox input "false"
click at [141, 113] on input "checkbox" at bounding box center [143, 111] width 7 height 7
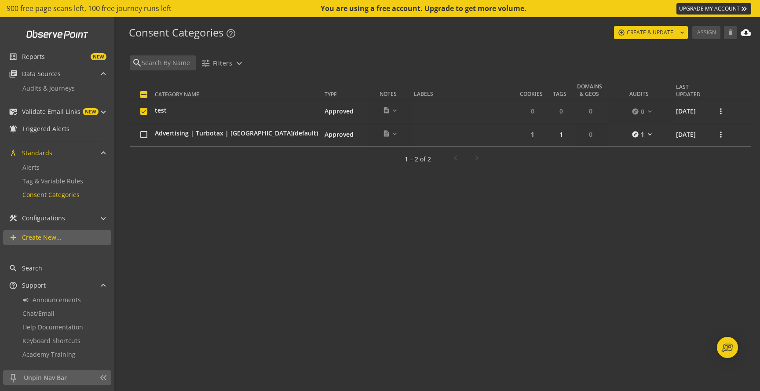
checkbox input "true"
click at [729, 29] on mat-icon "delete" at bounding box center [730, 33] width 8 height 8
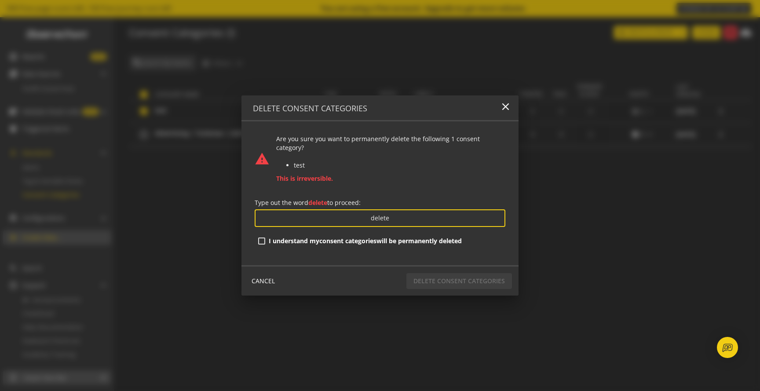
type input "delete"
click at [263, 240] on input "I understand my Consent Categories will be permanently deleted" at bounding box center [261, 240] width 7 height 7
checkbox input "true"
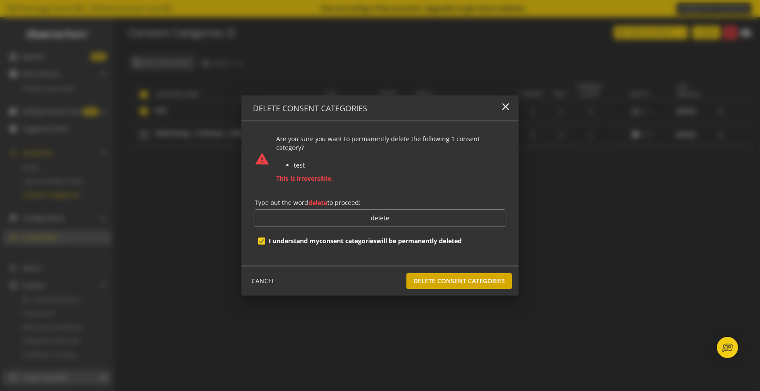
click at [423, 283] on span "Delete Consent Categories" at bounding box center [458, 281] width 91 height 16
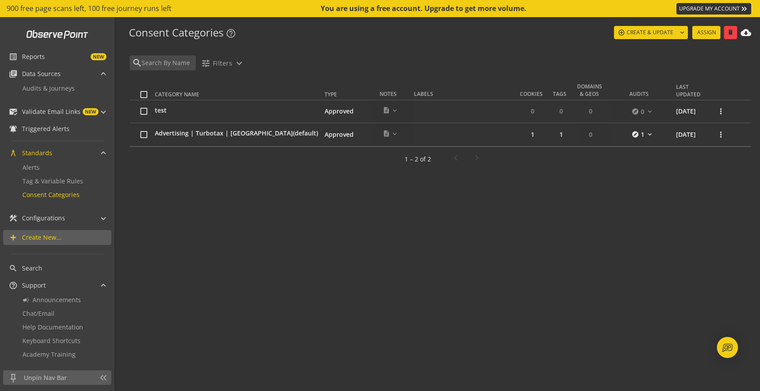
checkbox input "false"
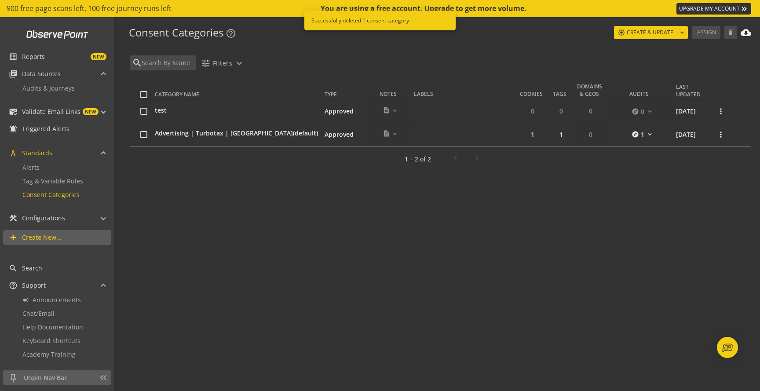
click at [261, 202] on div "Category Name Type Notes Labels Cookies Tags Domains & Geos Audits Last Updated…" at bounding box center [440, 232] width 621 height 313
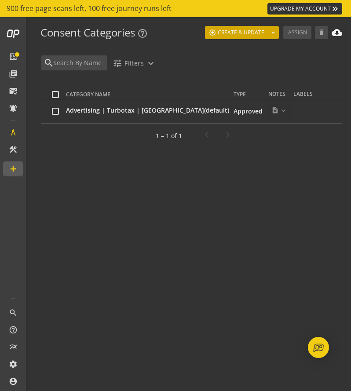
click at [246, 35] on span "CREATE & UPDATE" at bounding box center [241, 33] width 47 height 16
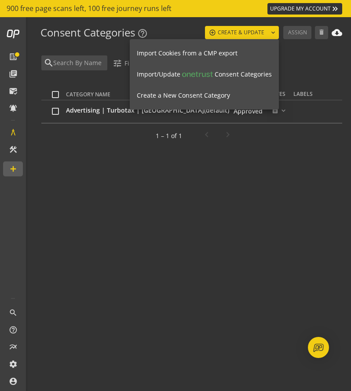
click at [222, 92] on span "Create a New Consent Category" at bounding box center [183, 95] width 93 height 8
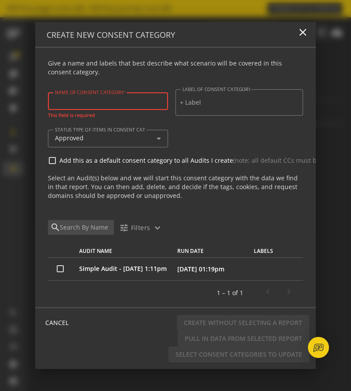
click at [84, 101] on input "NAME OF CONSENT CATEGORY" at bounding box center [108, 100] width 106 height 7
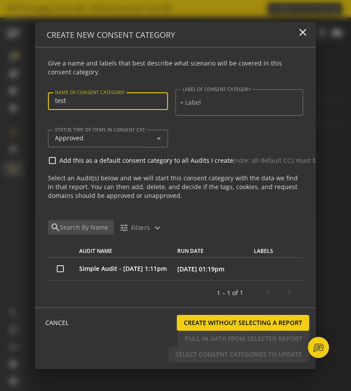
type input "test"
drag, startPoint x: 106, startPoint y: 308, endPoint x: 286, endPoint y: 228, distance: 196.6
click at [155, 312] on div "CANCEL Create without selecting a report Prev Next Create & Close Pull In Data …" at bounding box center [175, 338] width 280 height 62
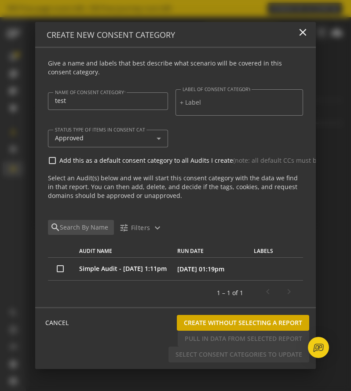
click at [240, 320] on span "Create without selecting a report" at bounding box center [243, 323] width 118 height 16
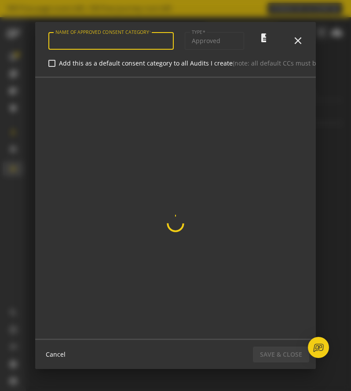
type input "test"
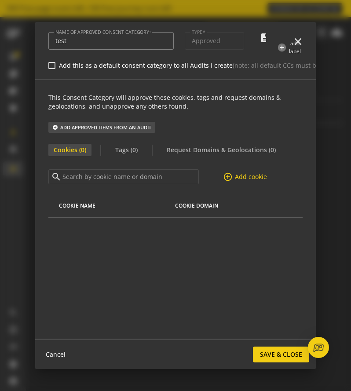
click at [246, 358] on div "Cancel Save & Close" at bounding box center [175, 354] width 280 height 30
click at [265, 354] on span "Save & Close" at bounding box center [281, 354] width 42 height 16
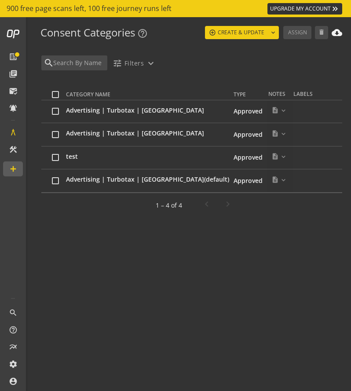
click at [130, 270] on div "Category Name Type Notes Labels Cookies Tags Domains & Geos Audits Last Updated…" at bounding box center [191, 232] width 301 height 313
click at [280, 109] on mat-icon "expand_more" at bounding box center [283, 110] width 7 height 7
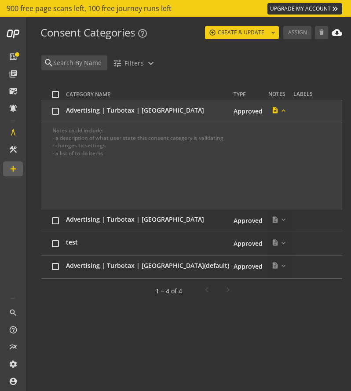
click at [280, 109] on mat-icon "expand_more" at bounding box center [283, 110] width 7 height 7
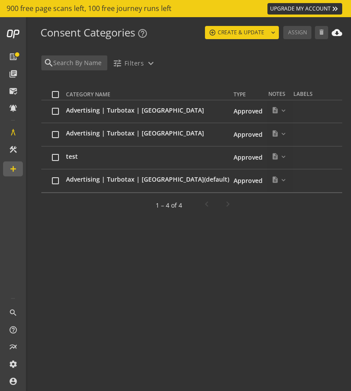
click at [293, 98] on th "Labels" at bounding box center [346, 88] width 106 height 25
click at [293, 96] on th "Labels" at bounding box center [346, 88] width 106 height 25
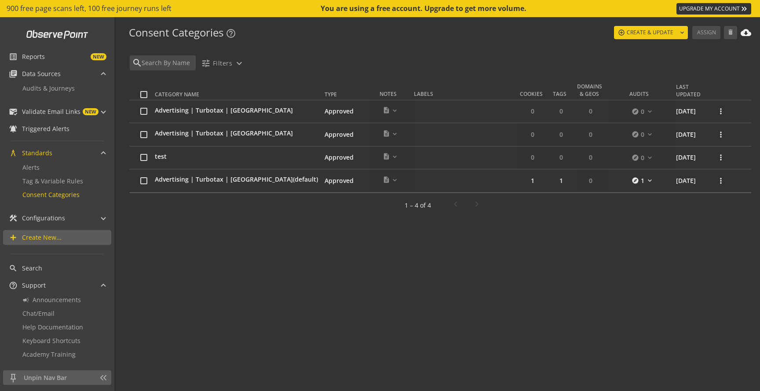
click at [369, 60] on div "search tune Filters expand_more" at bounding box center [438, 65] width 623 height 20
